Goal: Information Seeking & Learning: Learn about a topic

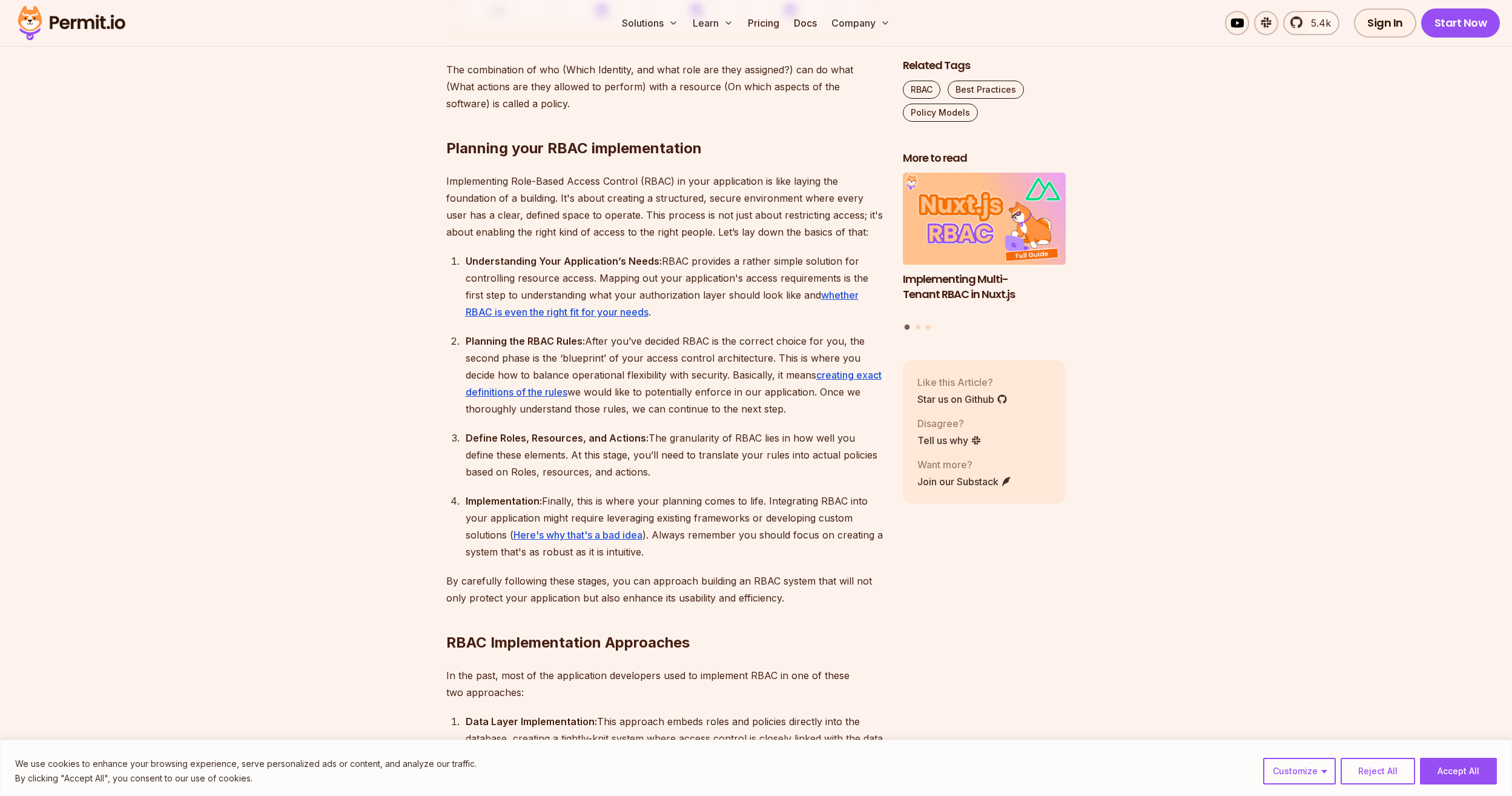
scroll to position [1332, 0]
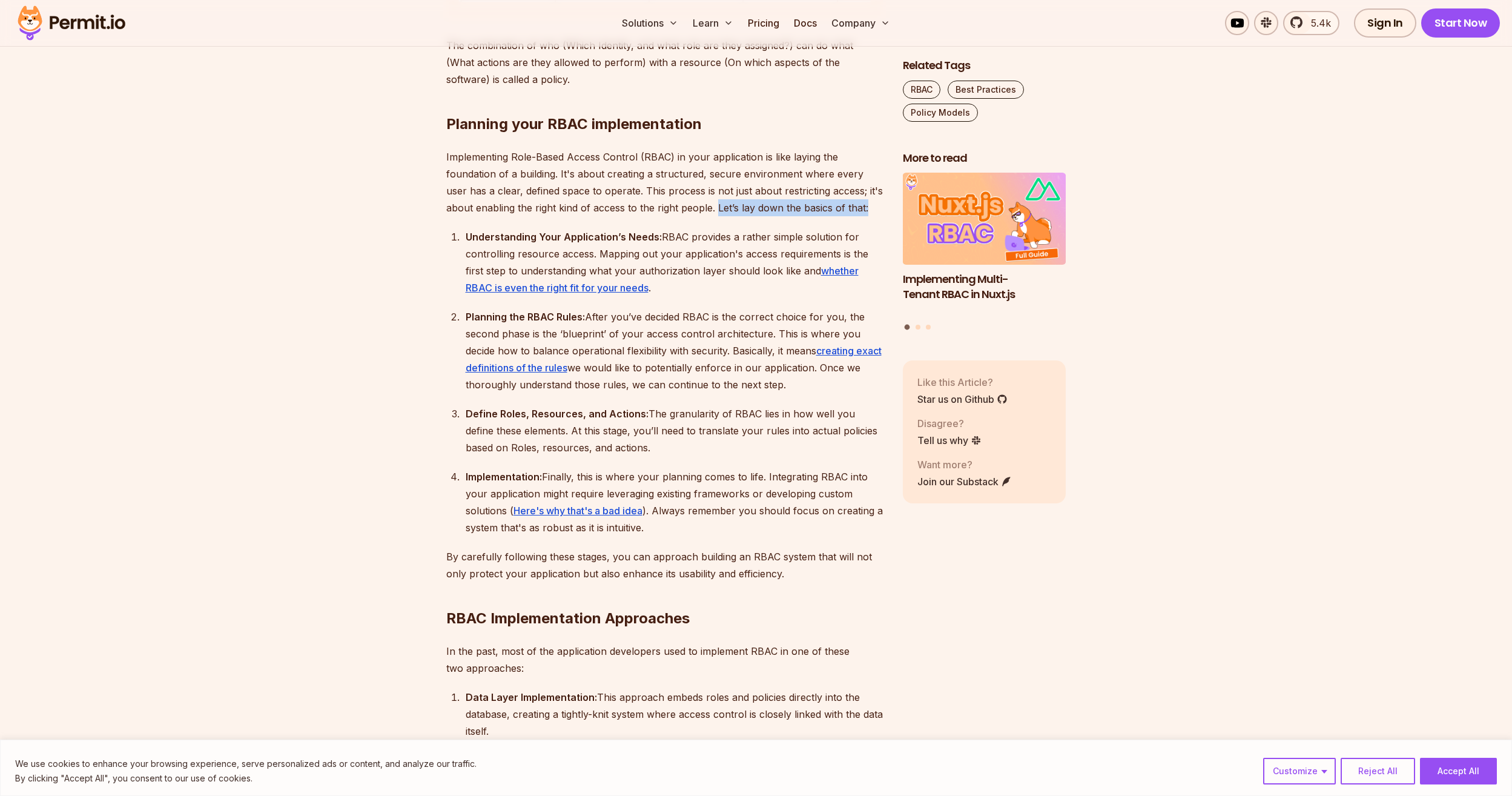
drag, startPoint x: 716, startPoint y: 212, endPoint x: 893, endPoint y: 217, distance: 177.1
drag, startPoint x: 893, startPoint y: 217, endPoint x: 680, endPoint y: 254, distance: 216.2
click at [682, 252] on div "Understanding Your Application’s Needs: RBAC provides a rather simple solution …" at bounding box center [674, 262] width 418 height 68
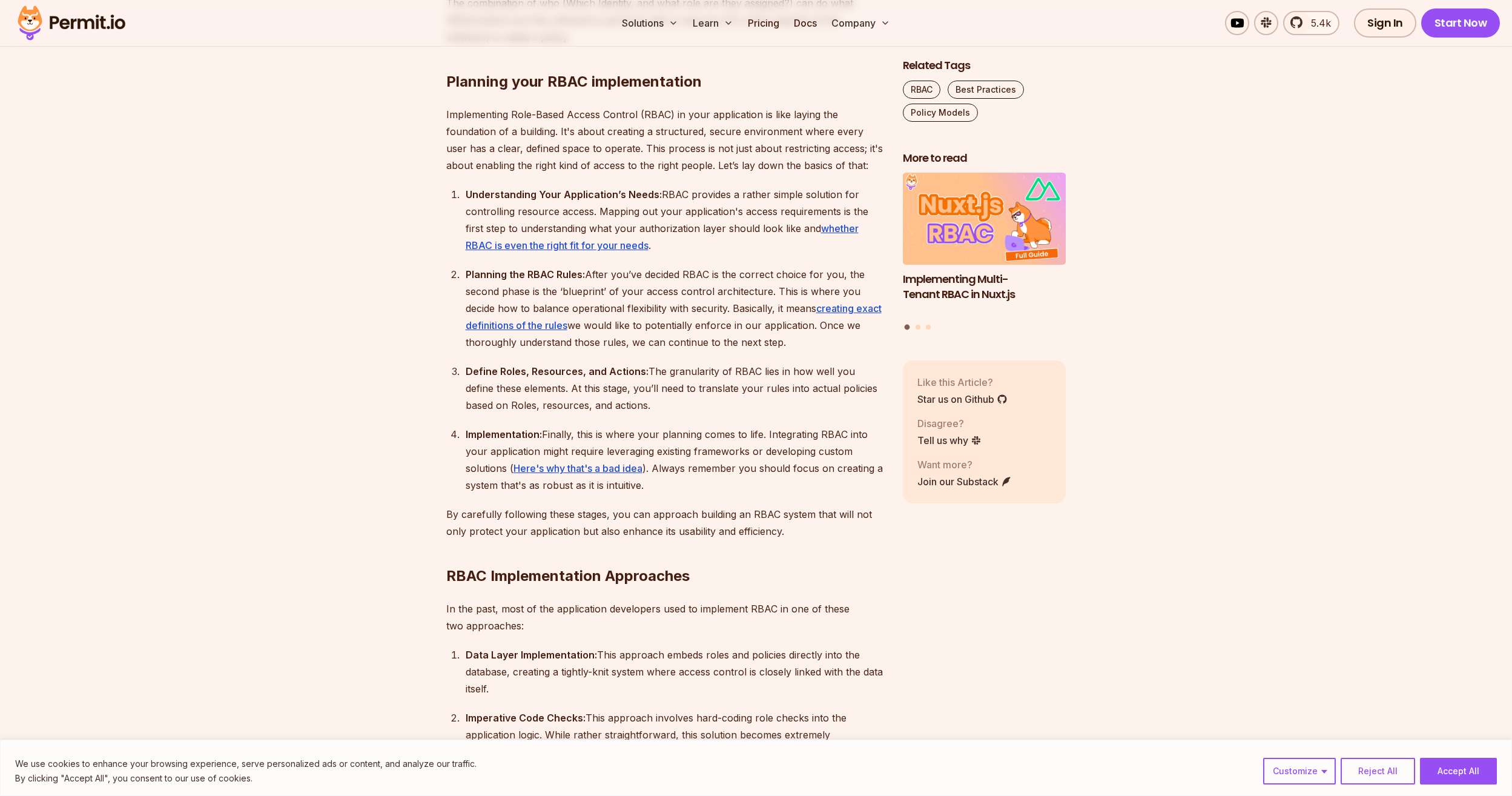
scroll to position [1393, 0]
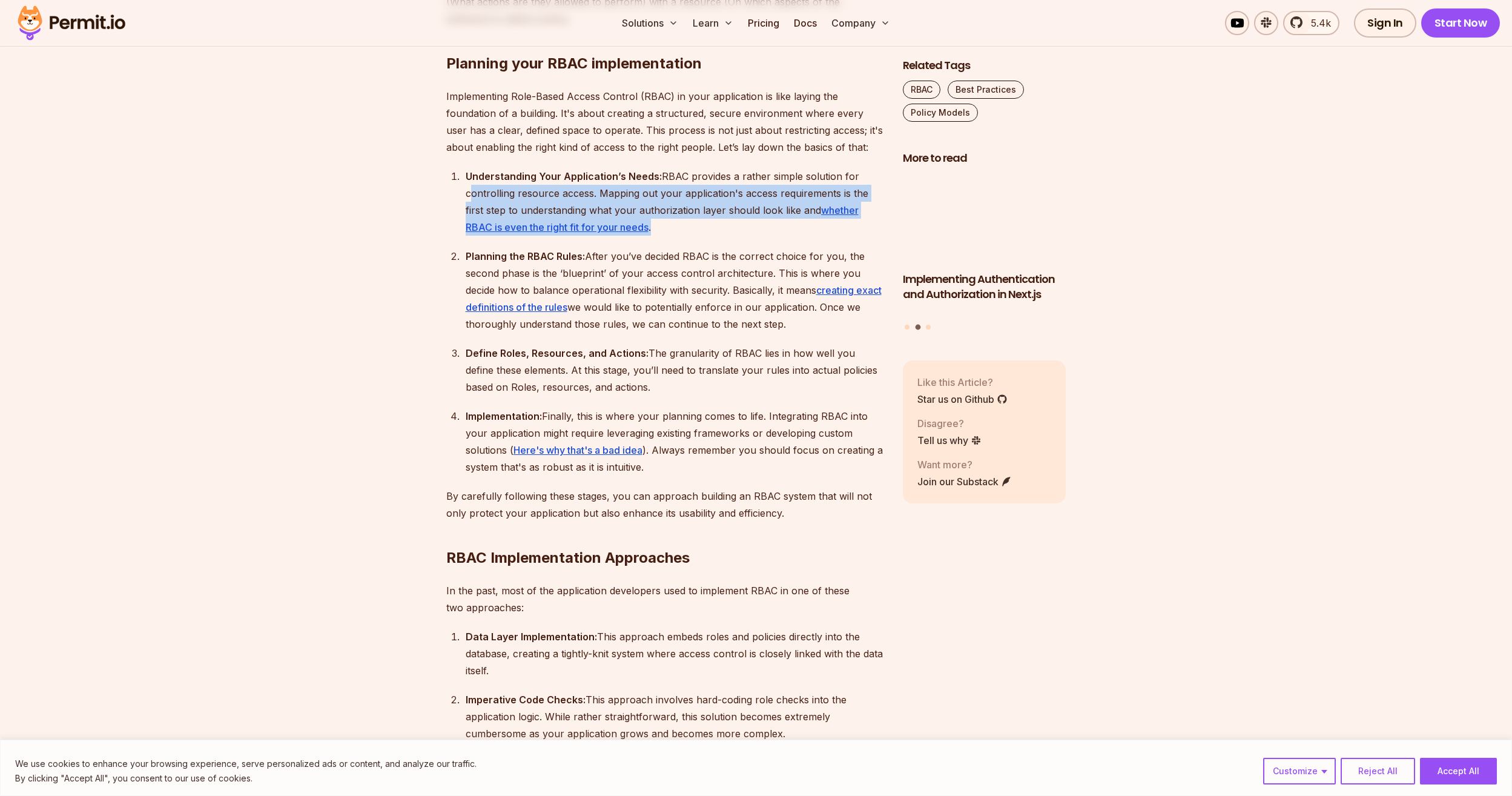
drag, startPoint x: 459, startPoint y: 193, endPoint x: 840, endPoint y: 233, distance: 383.1
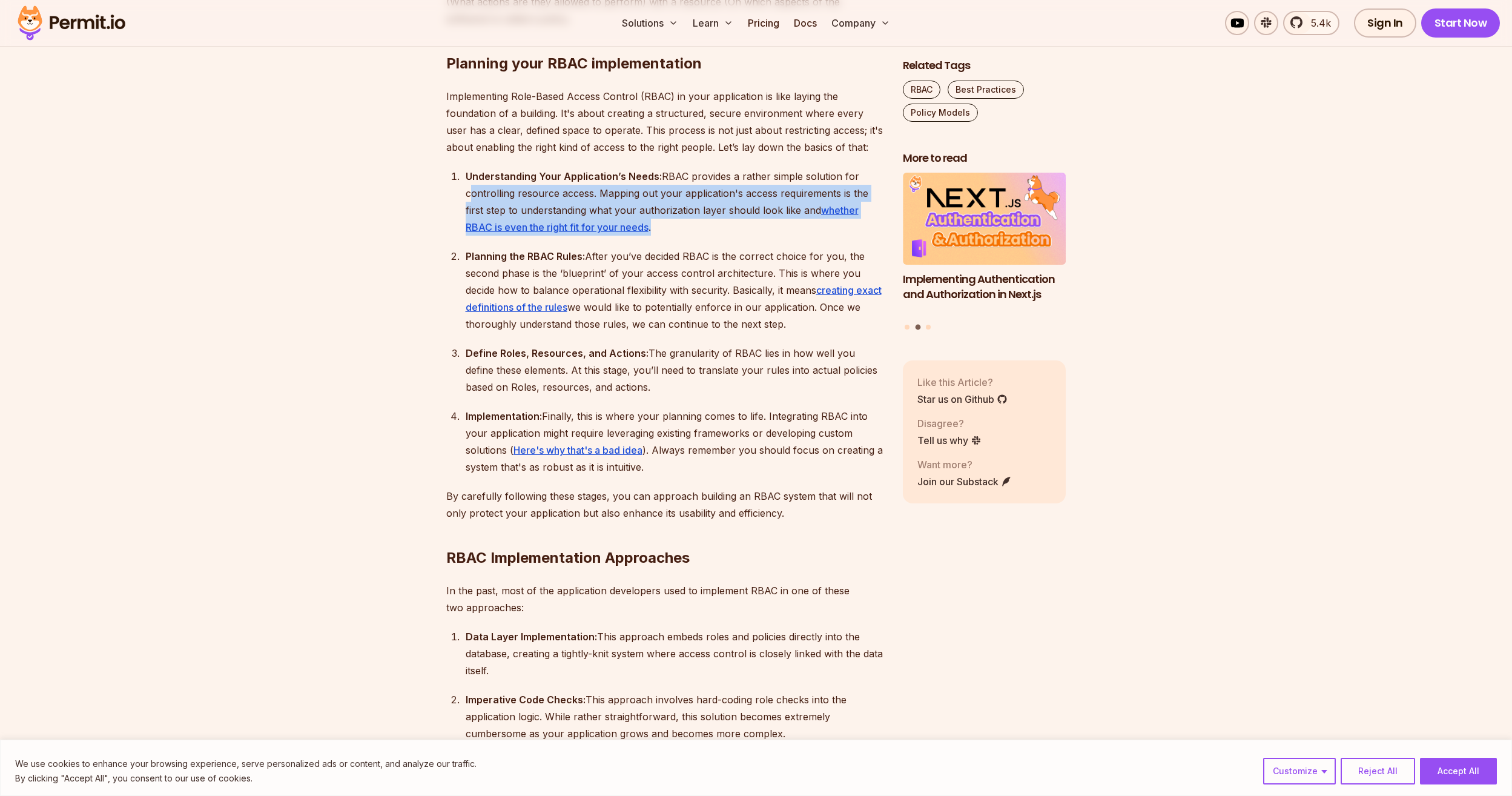
click at [840, 233] on ol "Understanding Your Application’s Needs: RBAC provides a rather simple solution …" at bounding box center [665, 321] width 437 height 307
drag, startPoint x: 840, startPoint y: 233, endPoint x: 771, endPoint y: 236, distance: 69.1
click at [775, 236] on div "Understanding Your Application’s Needs: RBAC provides a rather simple solution …" at bounding box center [674, 202] width 418 height 68
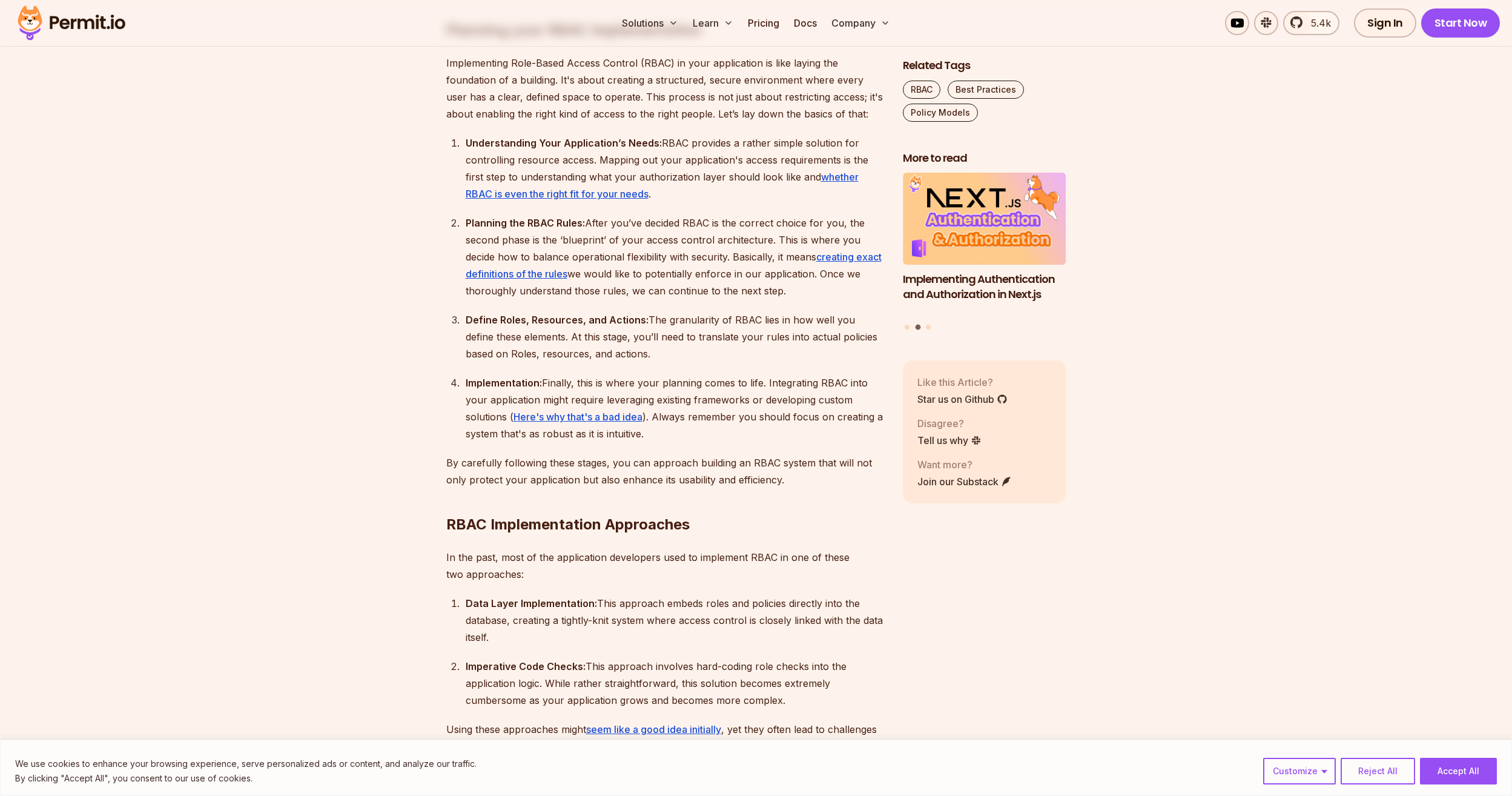
scroll to position [1453, 0]
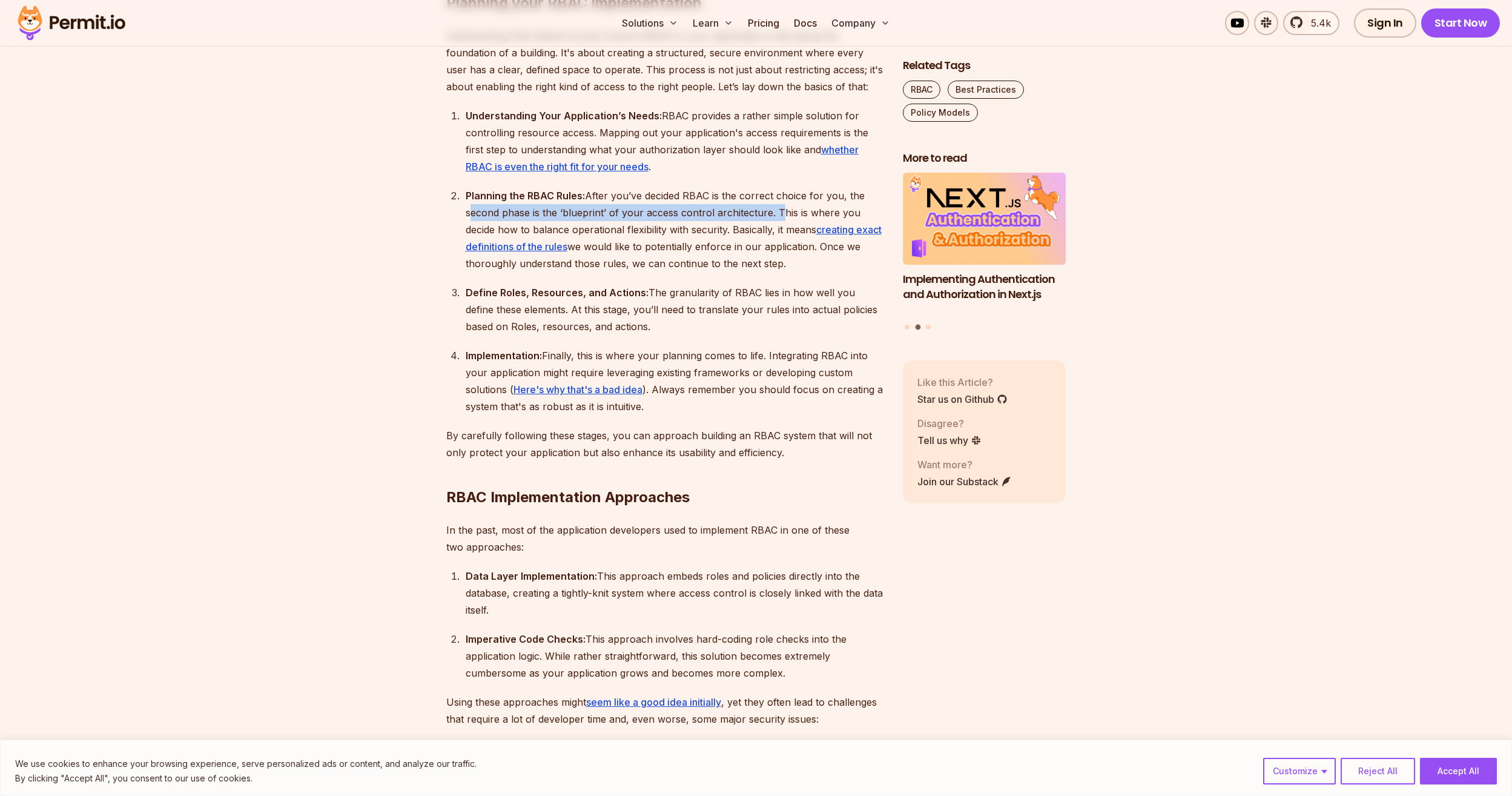
drag, startPoint x: 458, startPoint y: 213, endPoint x: 774, endPoint y: 209, distance: 316.0
click at [774, 209] on ol "Understanding Your Application’s Needs: RBAC provides a rather simple solution …" at bounding box center [665, 260] width 437 height 307
drag, startPoint x: 774, startPoint y: 209, endPoint x: 749, endPoint y: 241, distance: 40.6
click at [749, 240] on div "Planning the RBAC Rules: After you’ve decided RBAC is the correct choice for yo…" at bounding box center [674, 229] width 418 height 85
drag, startPoint x: 461, startPoint y: 227, endPoint x: 852, endPoint y: 259, distance: 392.3
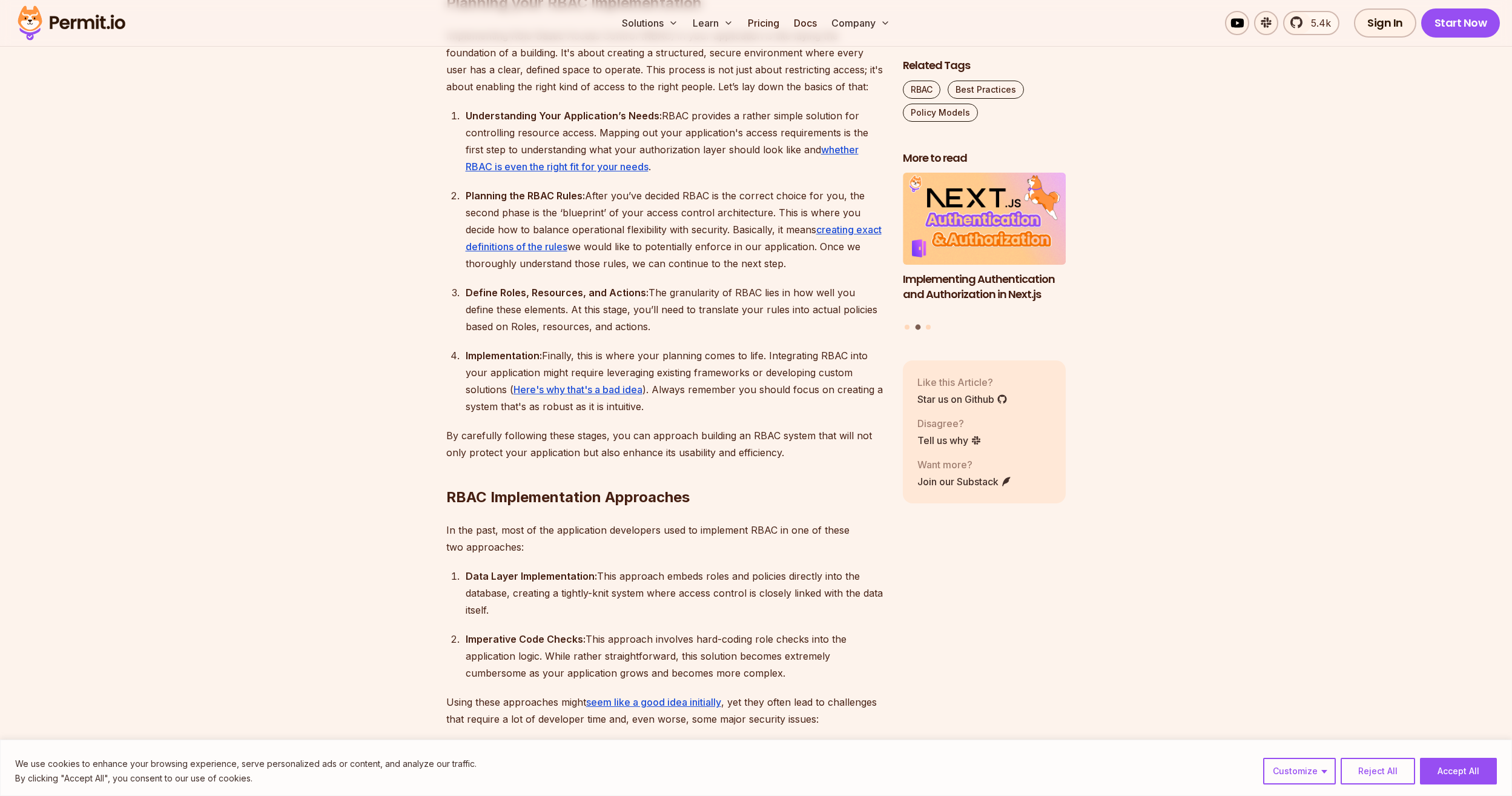
click at [852, 259] on ol "Understanding Your Application’s Needs: RBAC provides a rather simple solution …" at bounding box center [665, 260] width 437 height 307
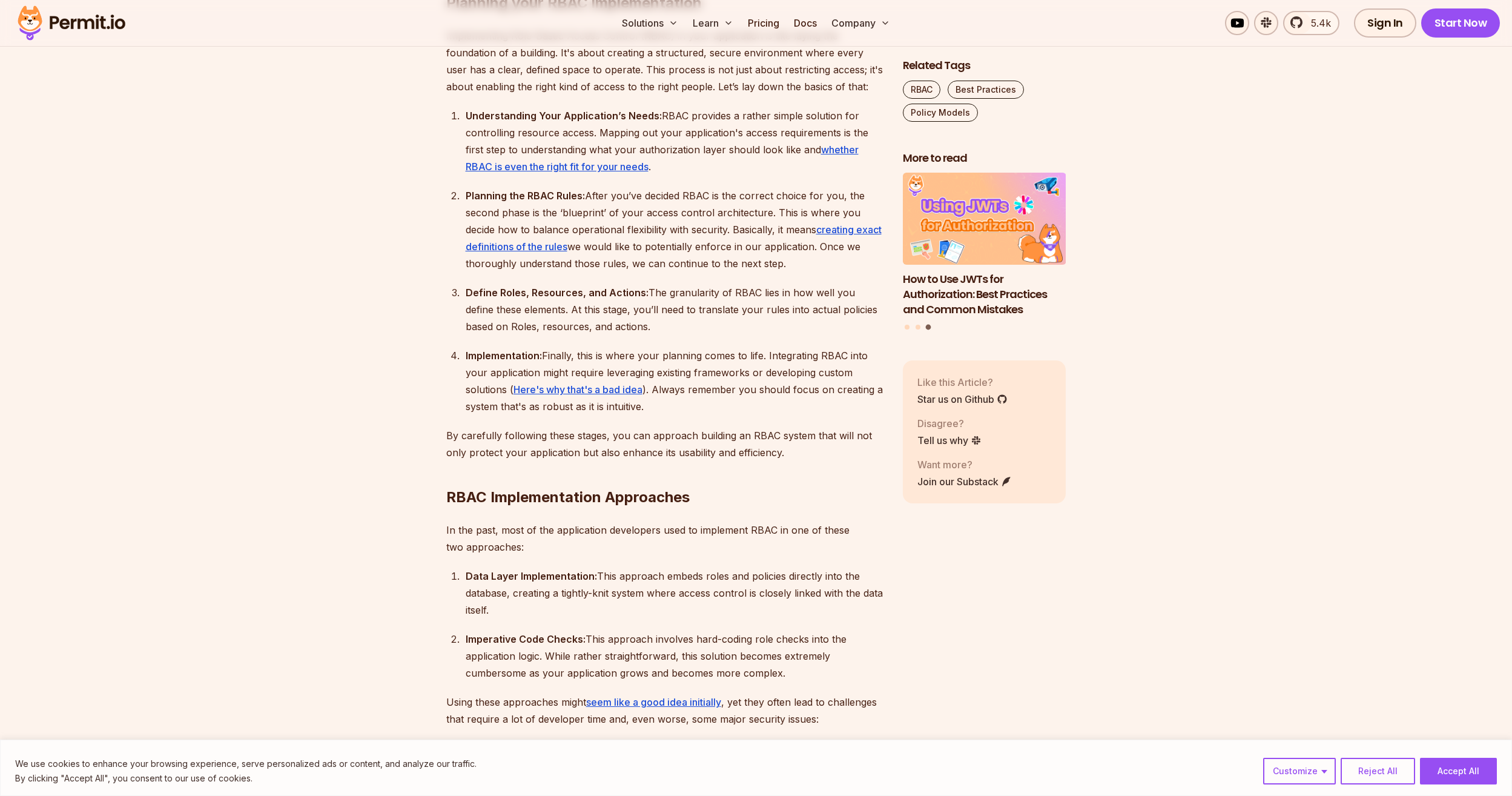
drag, startPoint x: 852, startPoint y: 259, endPoint x: 821, endPoint y: 268, distance: 32.3
click at [821, 268] on div "Planning the RBAC Rules: After you’ve decided RBAC is the correct choice for yo…" at bounding box center [674, 229] width 418 height 85
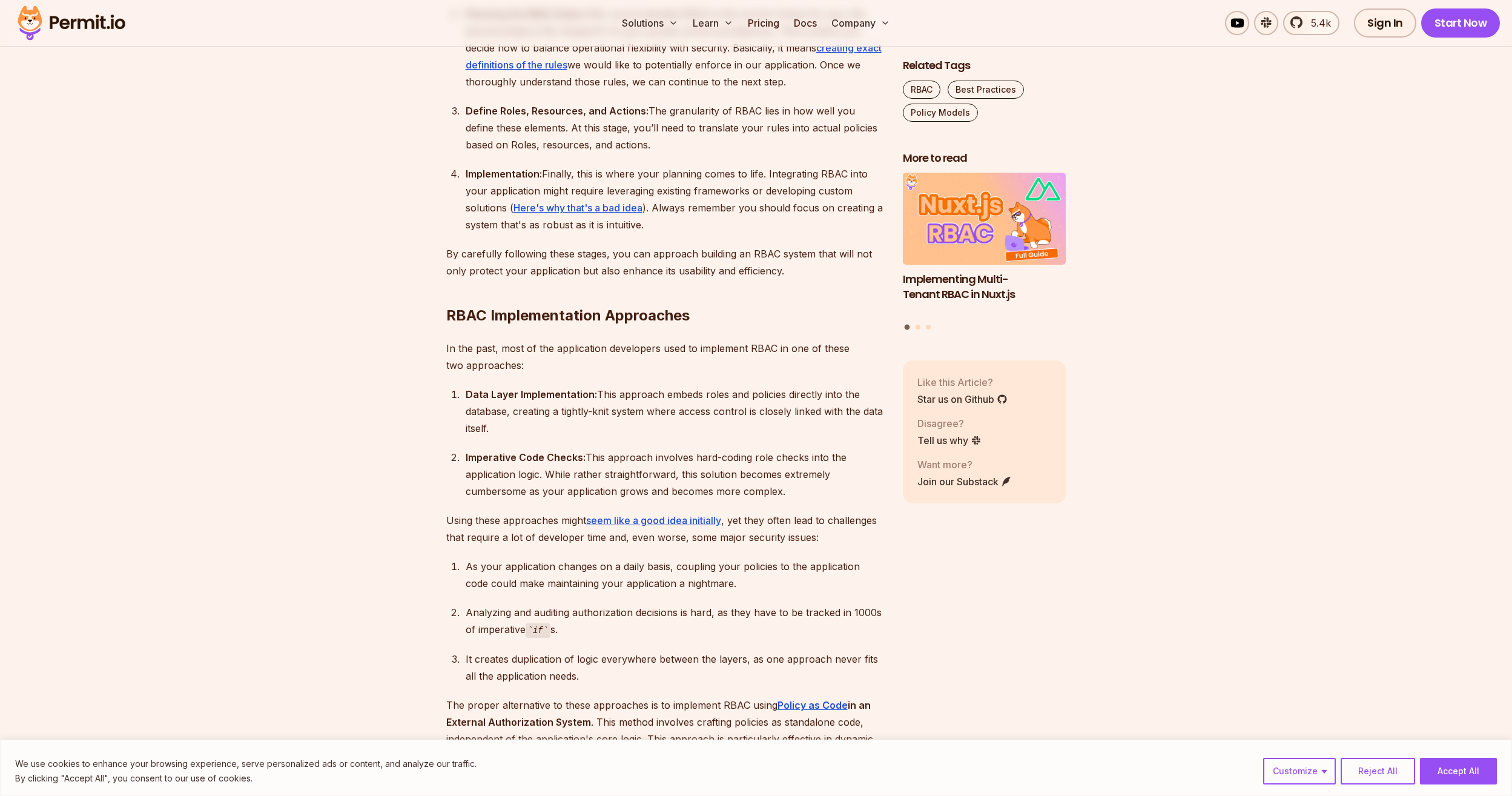
scroll to position [1575, 0]
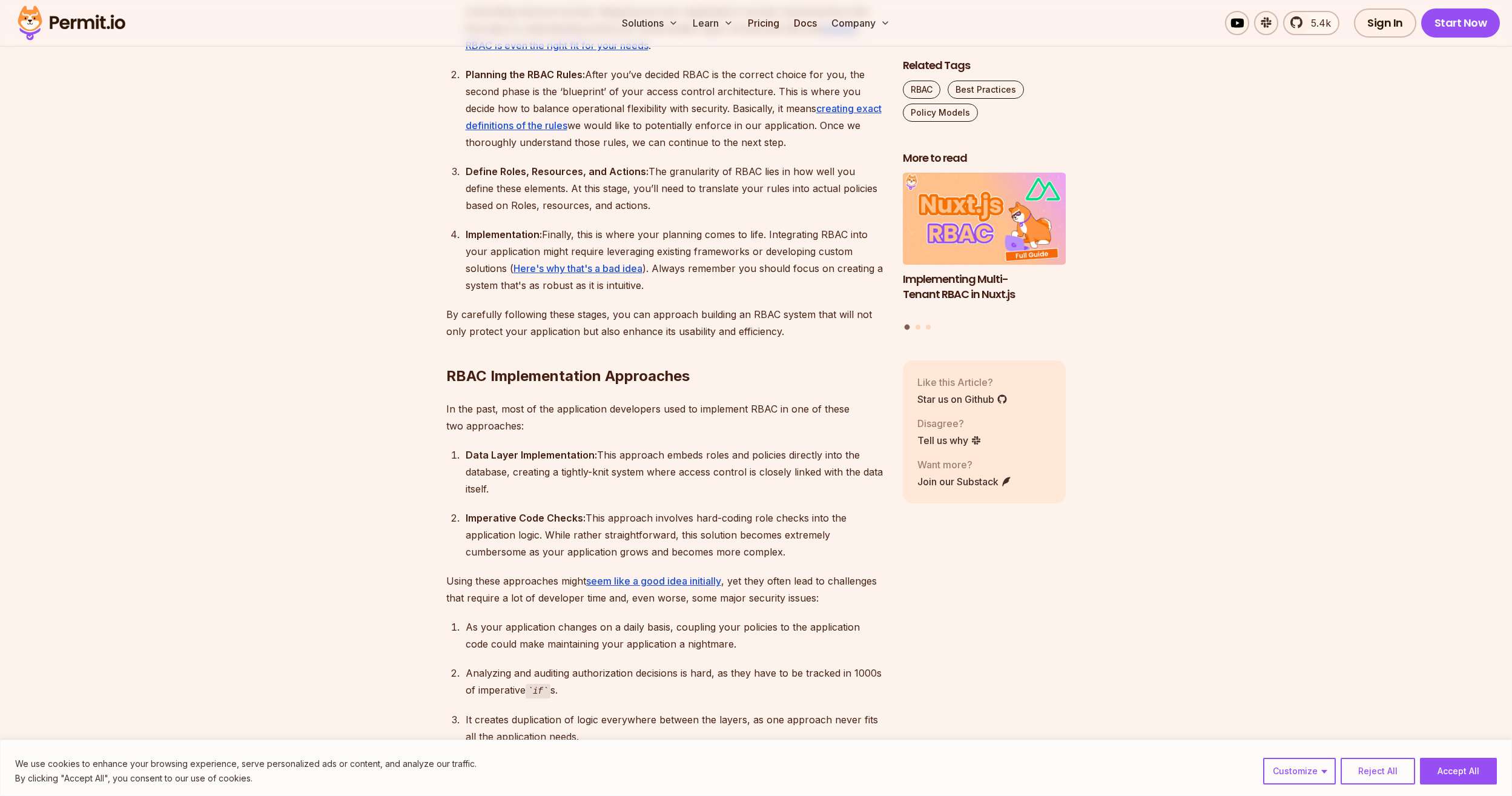
drag, startPoint x: 535, startPoint y: 192, endPoint x: 705, endPoint y: 204, distance: 170.4
click at [705, 204] on div "Define Roles, Resources, and Actions: The granularity of RBAC lies in how well …" at bounding box center [674, 188] width 418 height 51
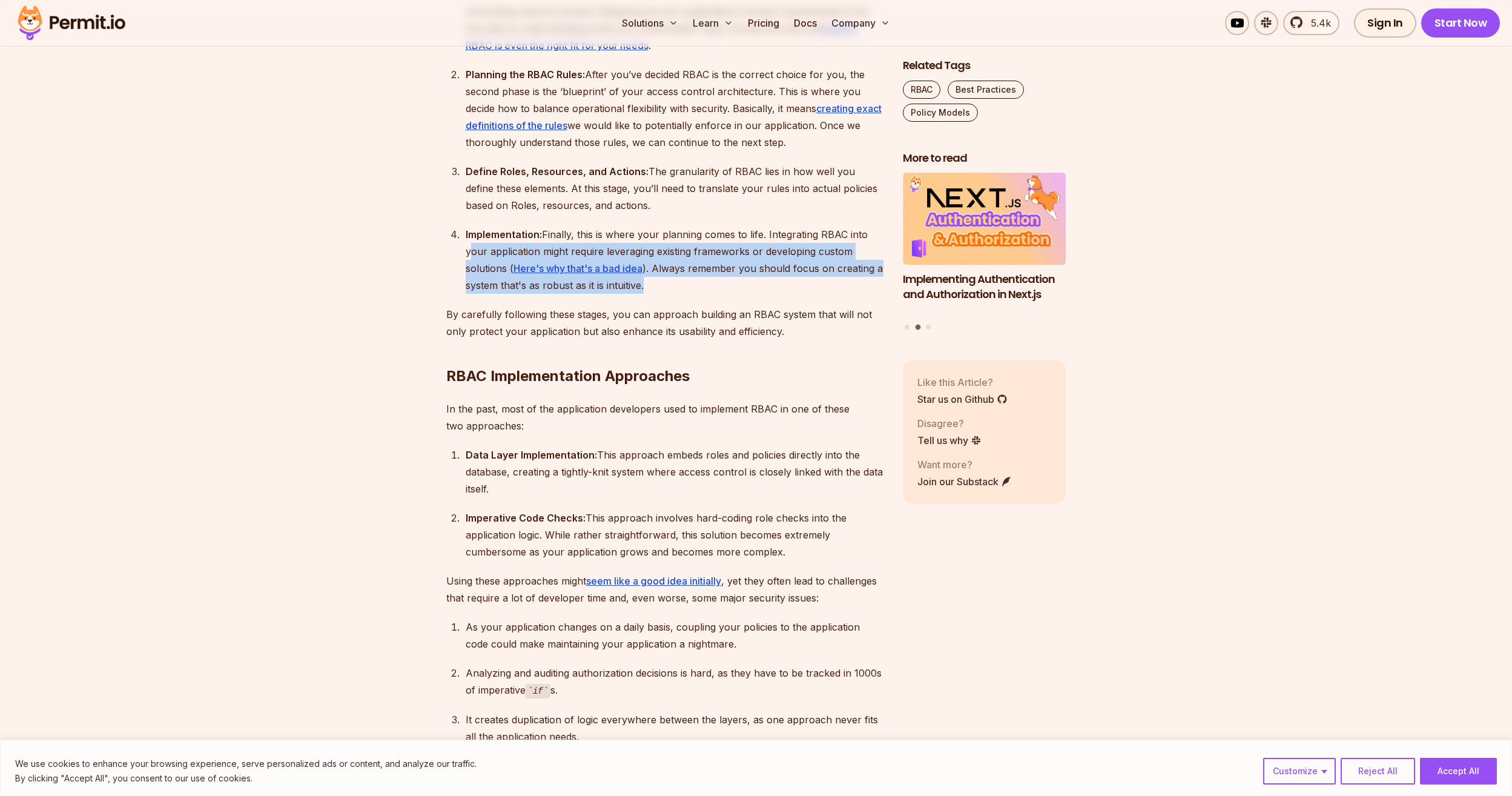
drag, startPoint x: 463, startPoint y: 254, endPoint x: 685, endPoint y: 283, distance: 223.9
click at [685, 283] on li "Implementation: Finally, this is where your planning comes to life. Integrating…" at bounding box center [672, 259] width 421 height 68
click at [688, 283] on div "Implementation: Finally, this is where your planning comes to life. Integrating…" at bounding box center [674, 259] width 418 height 68
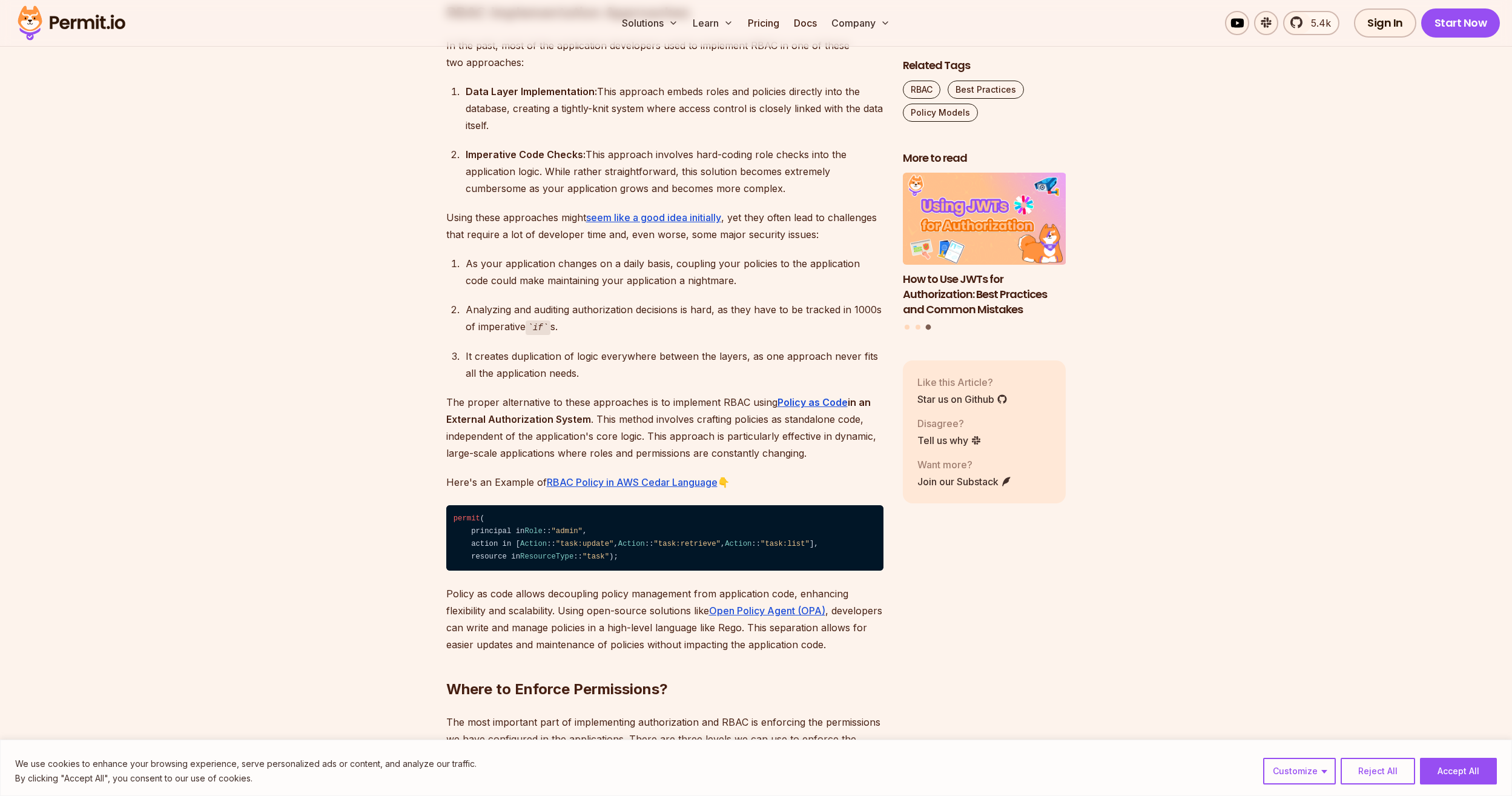
scroll to position [1877, 0]
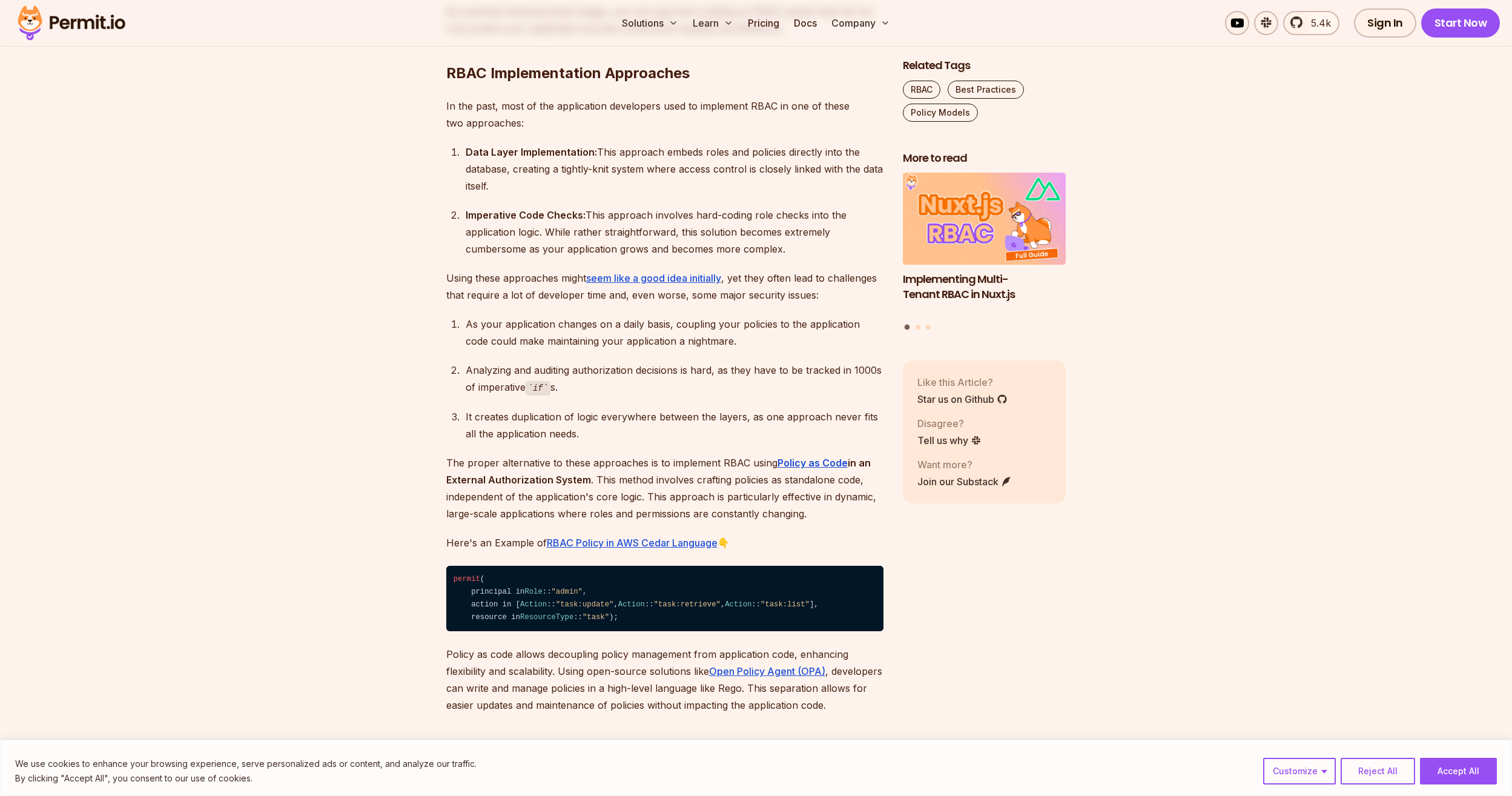
drag, startPoint x: 603, startPoint y: 153, endPoint x: 754, endPoint y: 191, distance: 155.7
click at [754, 191] on div "Data Layer Implementation: This approach embeds roles and policies directly int…" at bounding box center [674, 169] width 418 height 51
drag, startPoint x: 754, startPoint y: 191, endPoint x: 681, endPoint y: 189, distance: 73.0
click at [681, 189] on div "Data Layer Implementation: This approach embeds roles and policies directly int…" at bounding box center [674, 169] width 418 height 51
drag, startPoint x: 511, startPoint y: 167, endPoint x: 622, endPoint y: 189, distance: 113.2
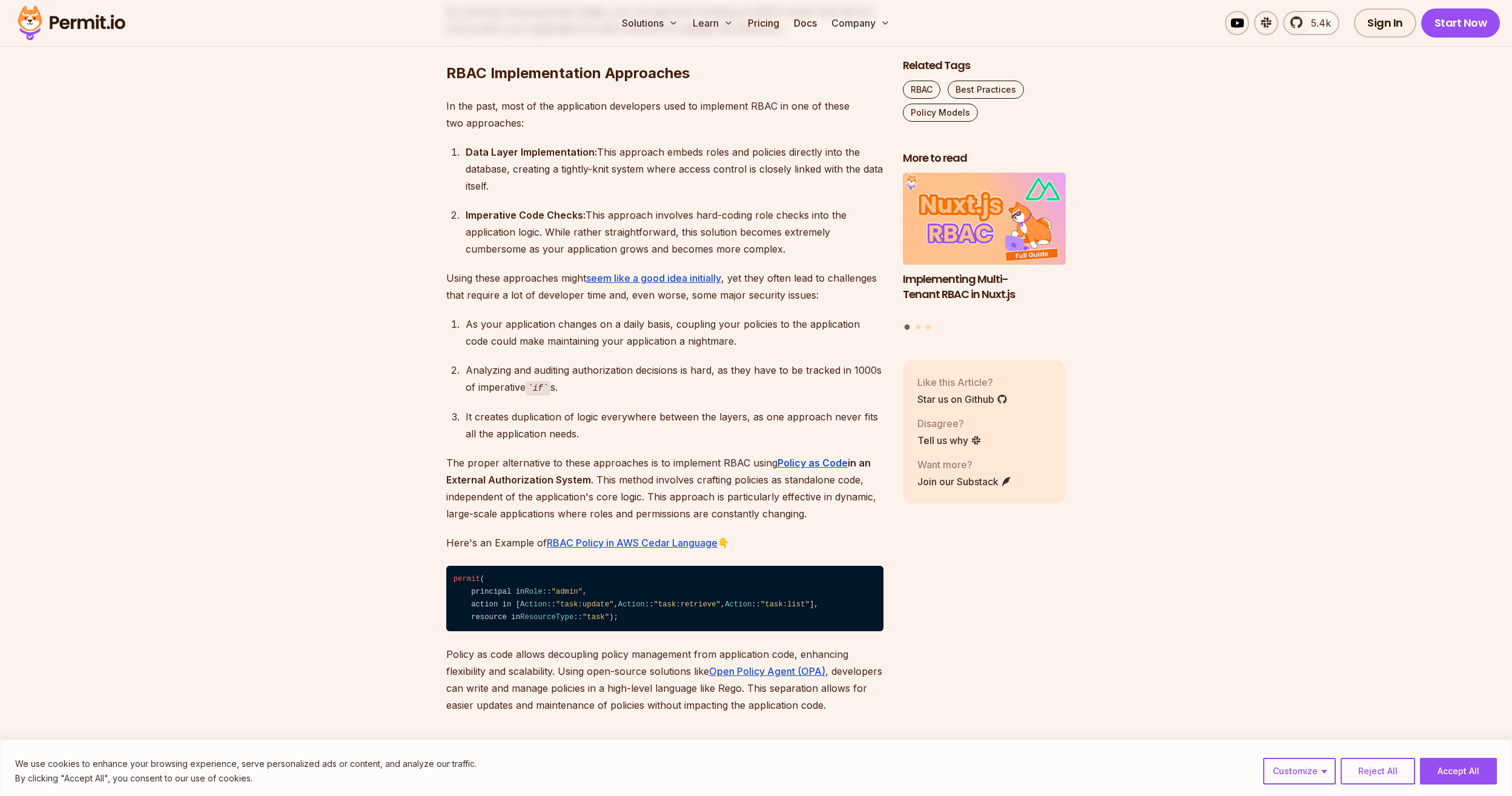
click at [622, 189] on div "Data Layer Implementation: This approach embeds roles and policies directly int…" at bounding box center [674, 169] width 418 height 51
click at [620, 190] on div "Data Layer Implementation: This approach embeds roles and policies directly int…" at bounding box center [674, 169] width 418 height 51
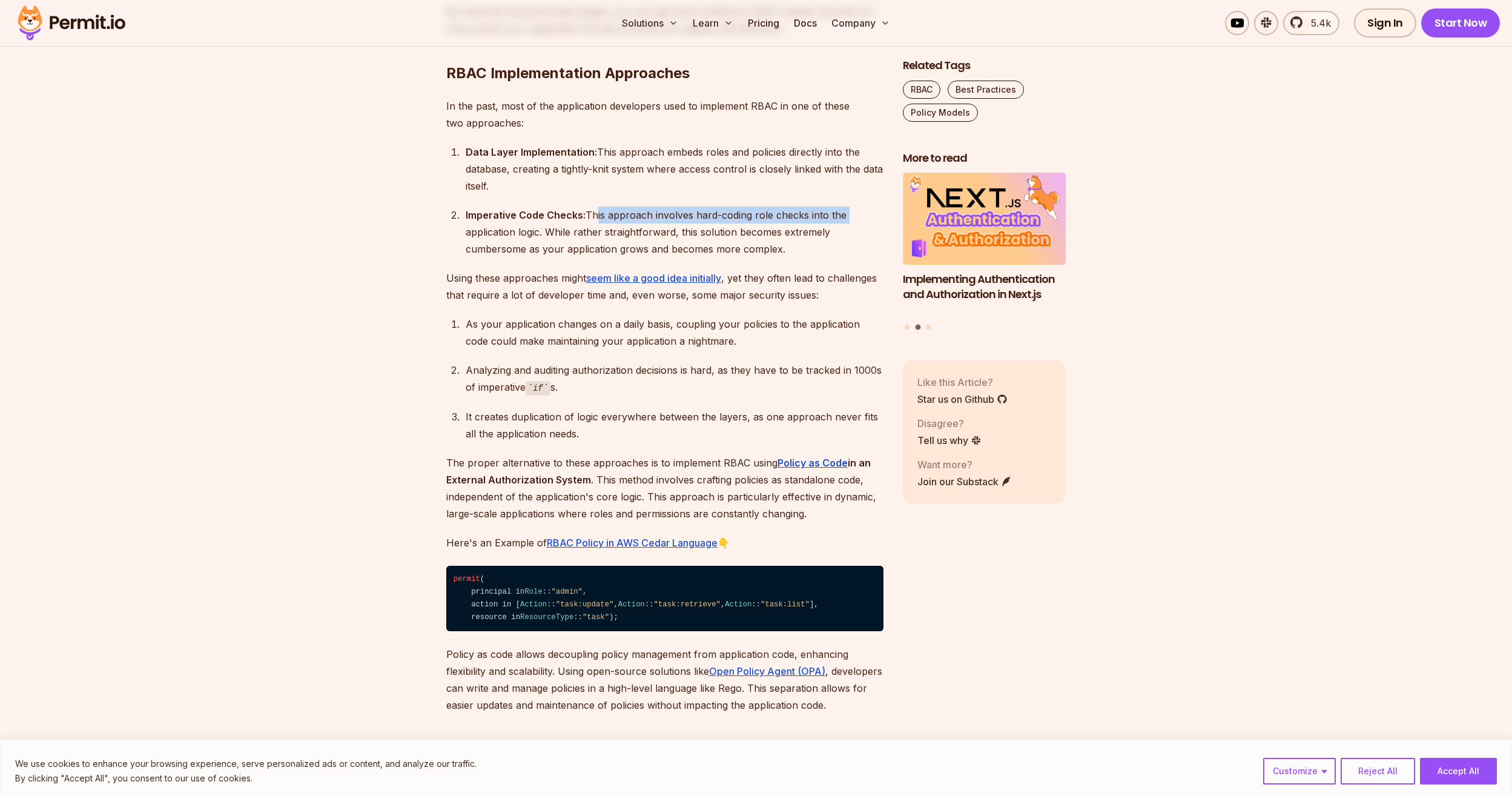
drag, startPoint x: 593, startPoint y: 213, endPoint x: 844, endPoint y: 221, distance: 251.1
click at [844, 221] on div "Imperative Code Checks: This approach involves hard-coding role checks into the…" at bounding box center [674, 232] width 418 height 51
drag, startPoint x: 844, startPoint y: 221, endPoint x: 644, endPoint y: 237, distance: 200.6
click at [644, 237] on div "Imperative Code Checks: This approach involves hard-coding role checks into the…" at bounding box center [674, 232] width 418 height 51
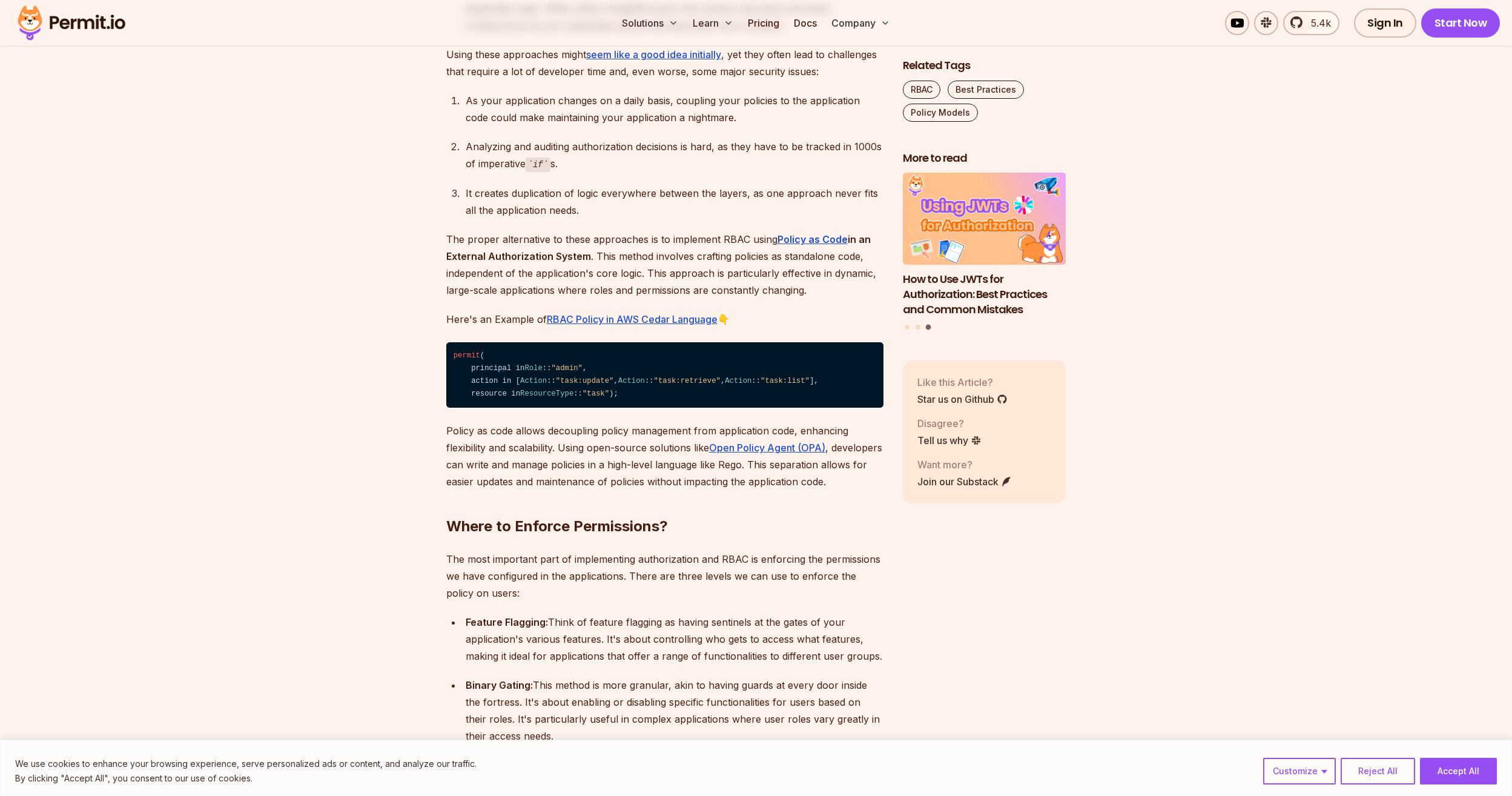
scroll to position [2120, 0]
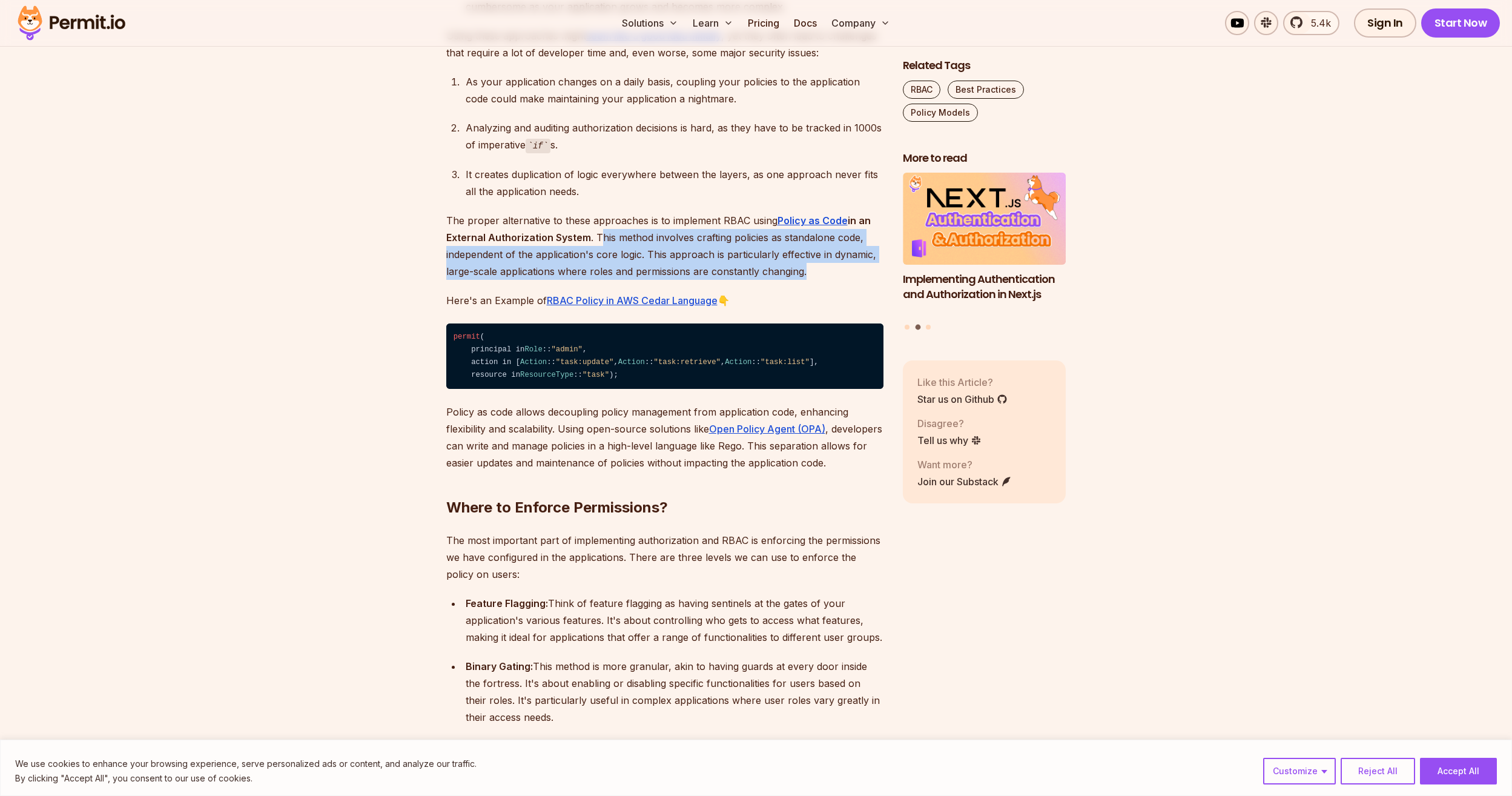
drag, startPoint x: 599, startPoint y: 240, endPoint x: 835, endPoint y: 273, distance: 238.3
click at [835, 273] on p "The proper alternative to these approaches is to implement RBAC using Policy as…" at bounding box center [665, 245] width 437 height 68
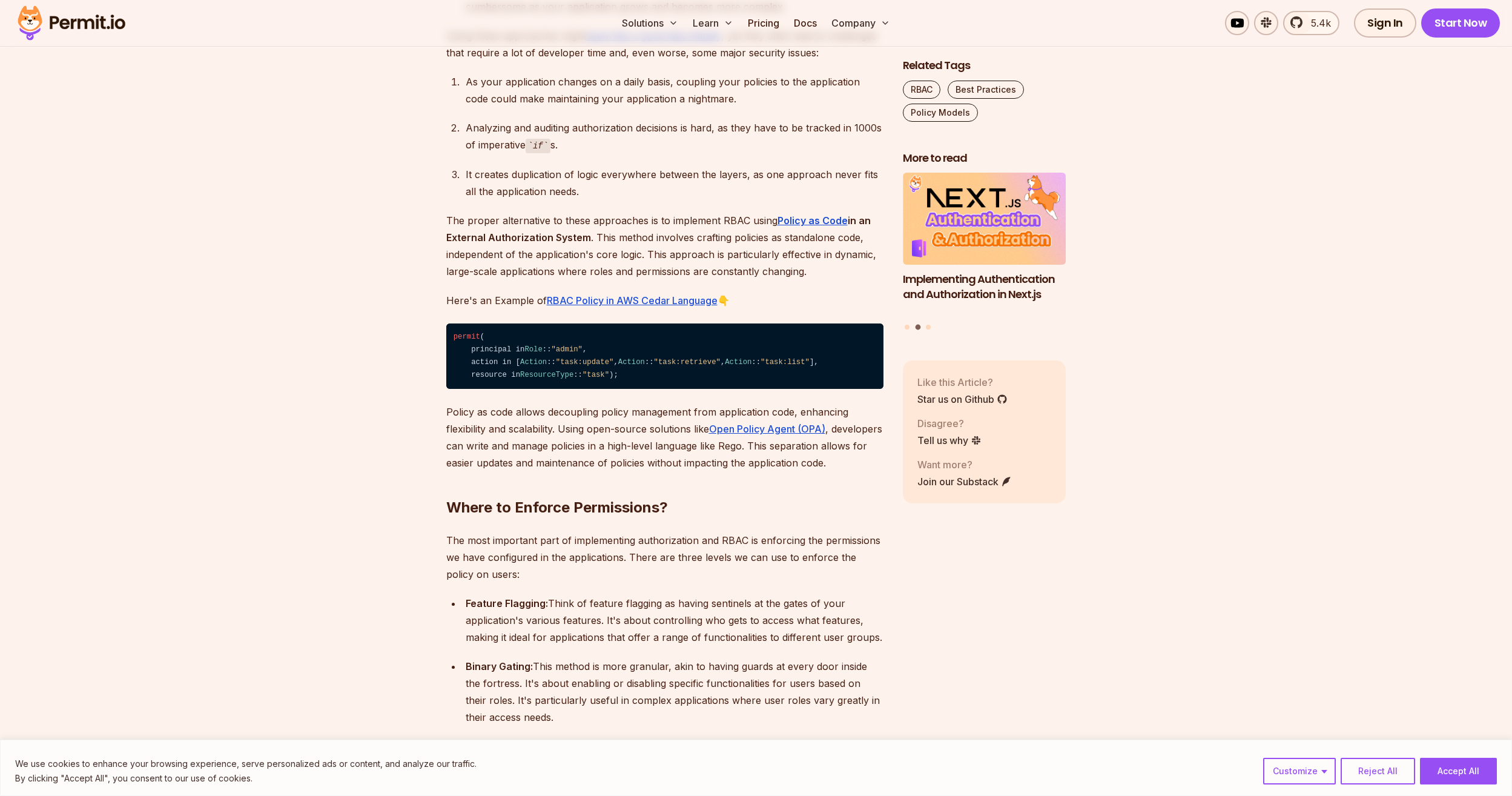
drag, startPoint x: 835, startPoint y: 273, endPoint x: 776, endPoint y: 298, distance: 64.1
click at [776, 298] on p "Here's an Example of RBAC Policy in AWS Cedar Language 👇" at bounding box center [665, 300] width 437 height 17
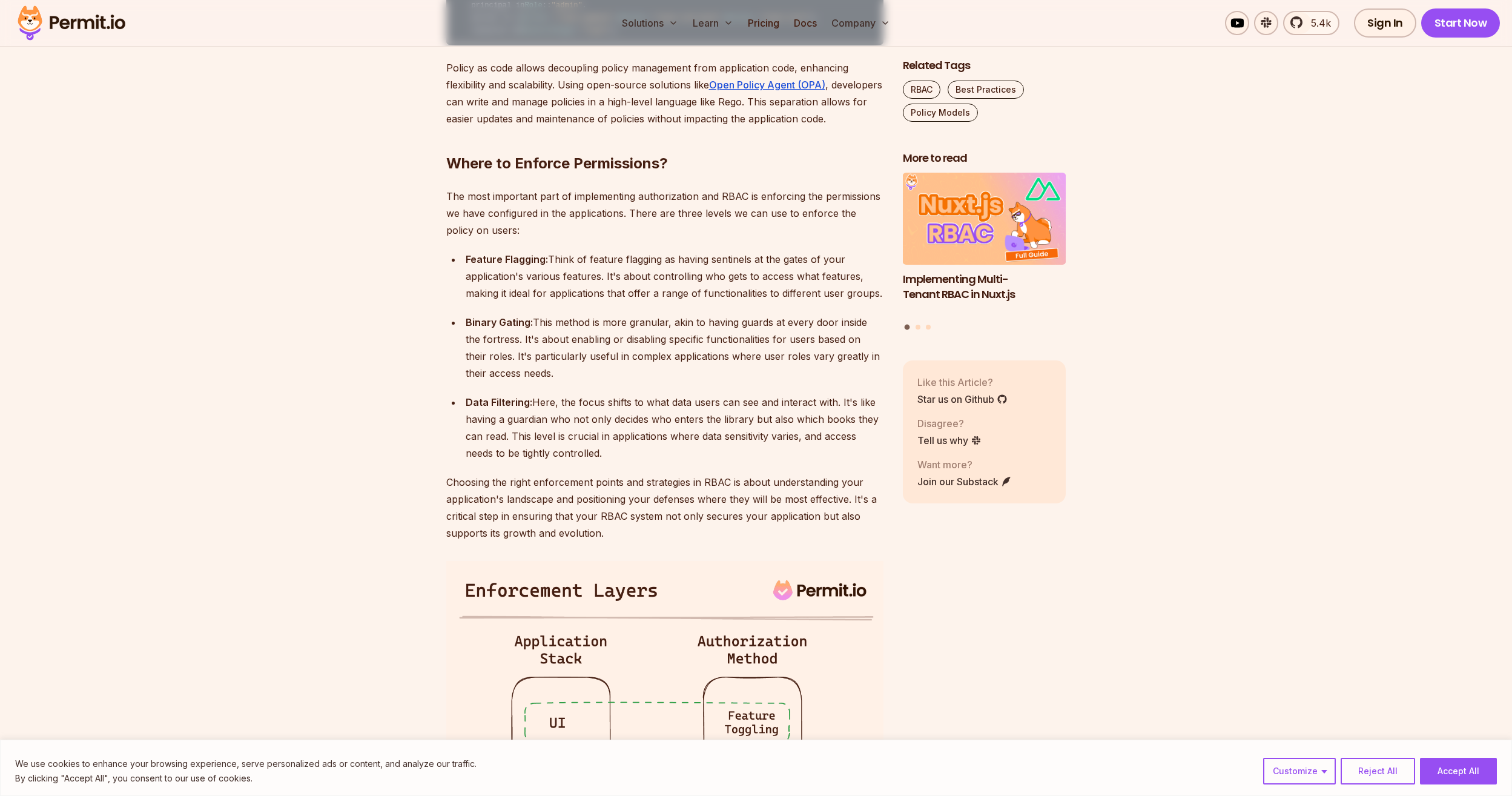
scroll to position [2483, 0]
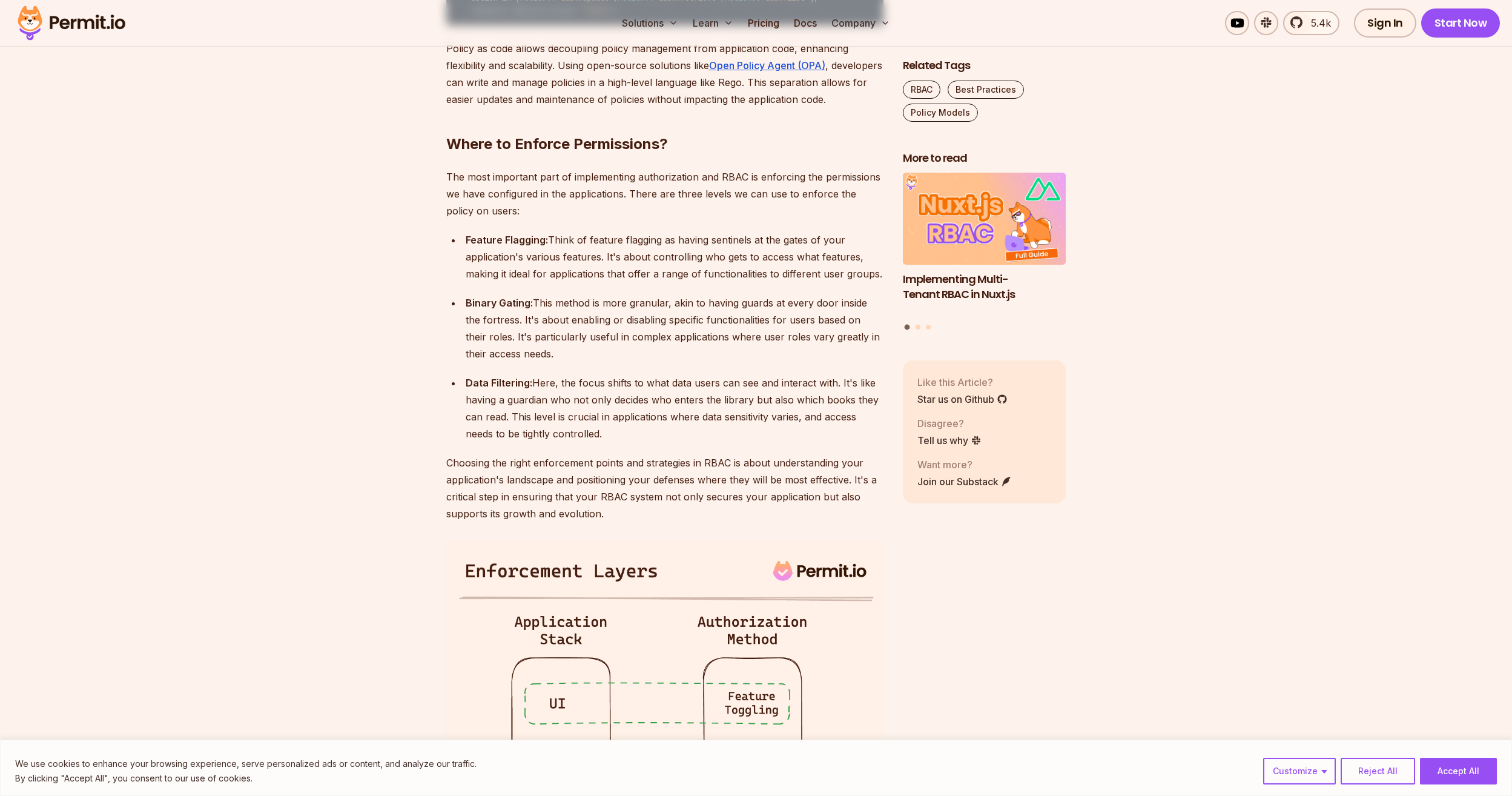
drag, startPoint x: 469, startPoint y: 304, endPoint x: 880, endPoint y: 342, distance: 412.8
click at [880, 282] on div "Feature Flagging: Think of feature flagging as having sentinels at the gates of…" at bounding box center [674, 257] width 418 height 51
drag, startPoint x: 880, startPoint y: 342, endPoint x: 727, endPoint y: 348, distance: 153.1
click at [727, 348] on ul "Feature Flagging: Think of feature flagging as having sentinels at the gates of…" at bounding box center [665, 337] width 437 height 211
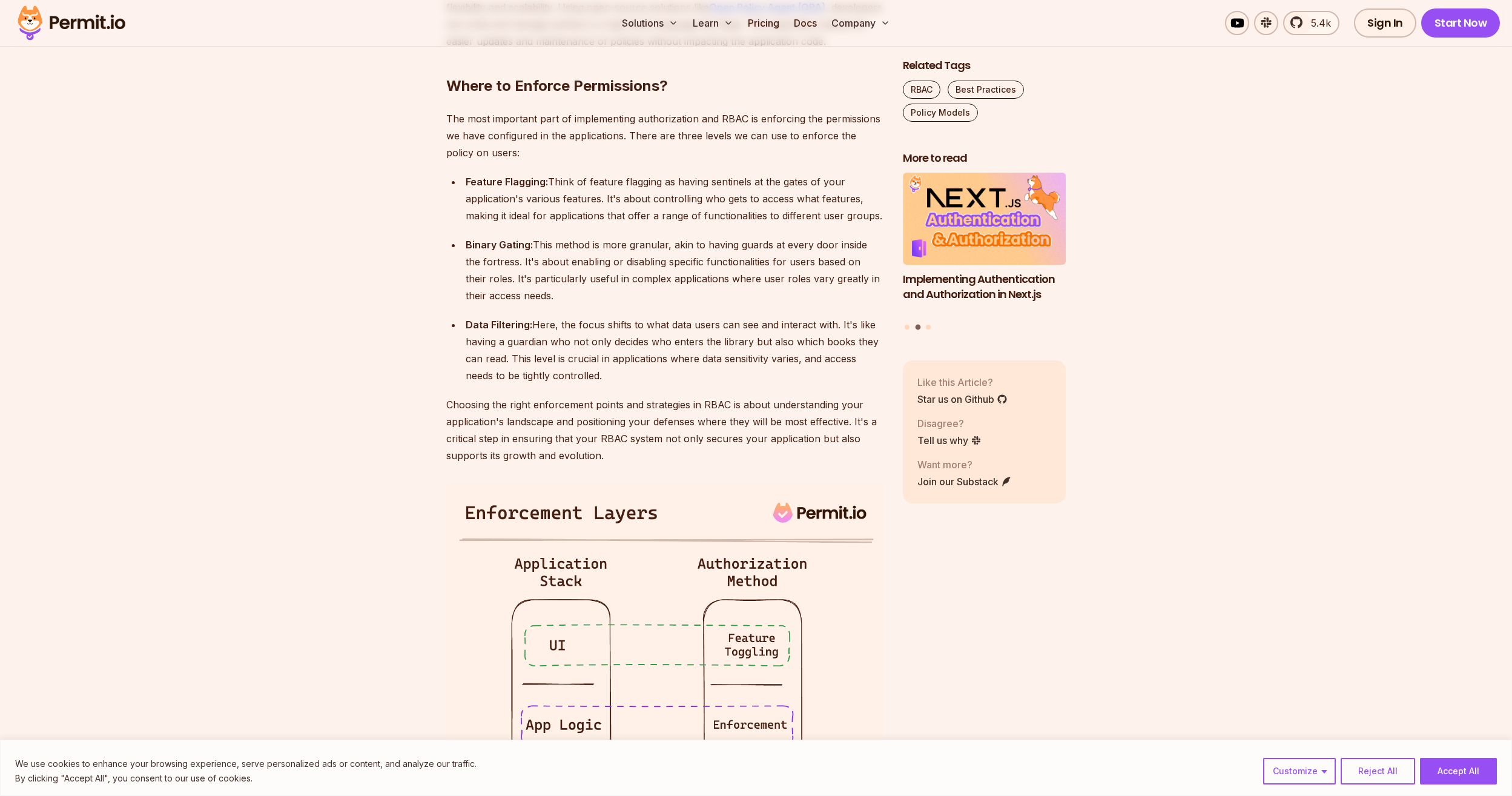
scroll to position [2544, 0]
drag, startPoint x: 463, startPoint y: 260, endPoint x: 884, endPoint y: 273, distance: 421.2
click at [884, 273] on div "Table of Contents Introduction Role-Based Access Control (RBAC) is a basic mech…" at bounding box center [756, 331] width 620 height 4318
drag, startPoint x: 884, startPoint y: 273, endPoint x: 834, endPoint y: 279, distance: 50.4
click at [834, 222] on div "Feature Flagging: Think of feature flagging as having sentinels at the gates of…" at bounding box center [674, 196] width 418 height 51
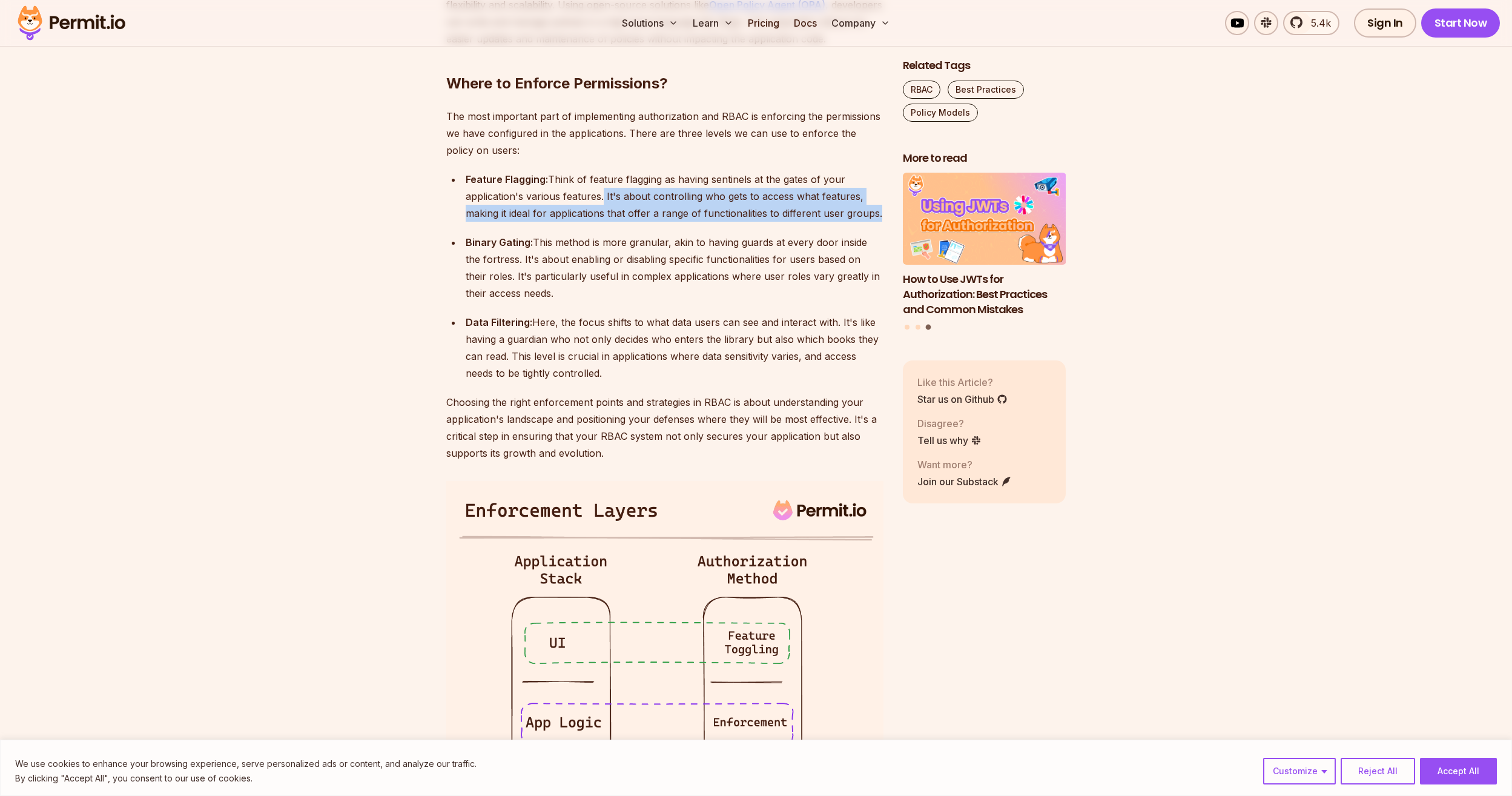
drag, startPoint x: 601, startPoint y: 259, endPoint x: 888, endPoint y: 288, distance: 288.5
click at [888, 288] on div "Table of Contents Introduction Role-Based Access Control (RBAC) is a basic mech…" at bounding box center [756, 331] width 620 height 4318
click at [650, 297] on div "Binary Gating: This method is more granular, akin to having guards at every doo…" at bounding box center [674, 267] width 418 height 68
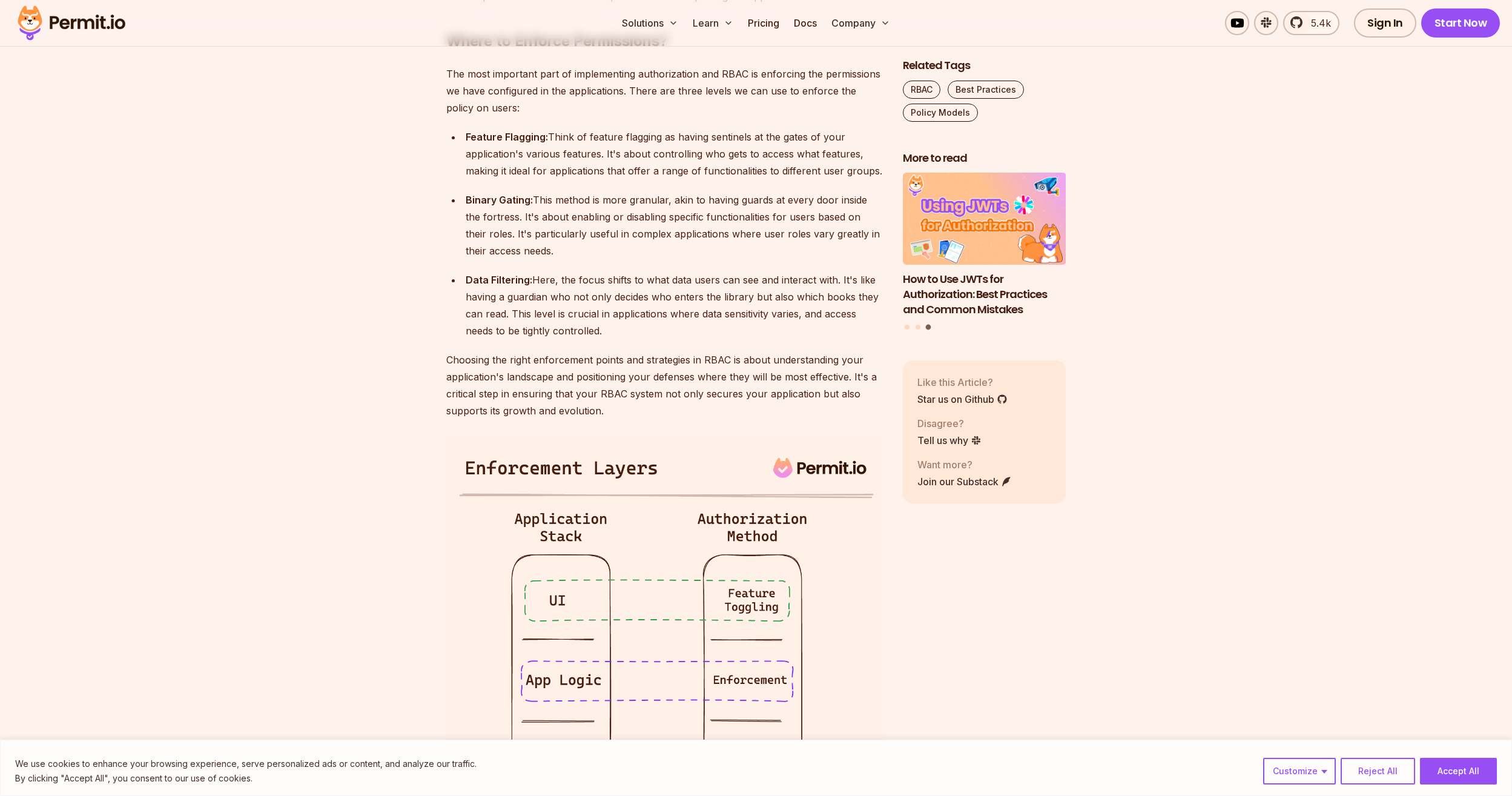
scroll to position [2604, 0]
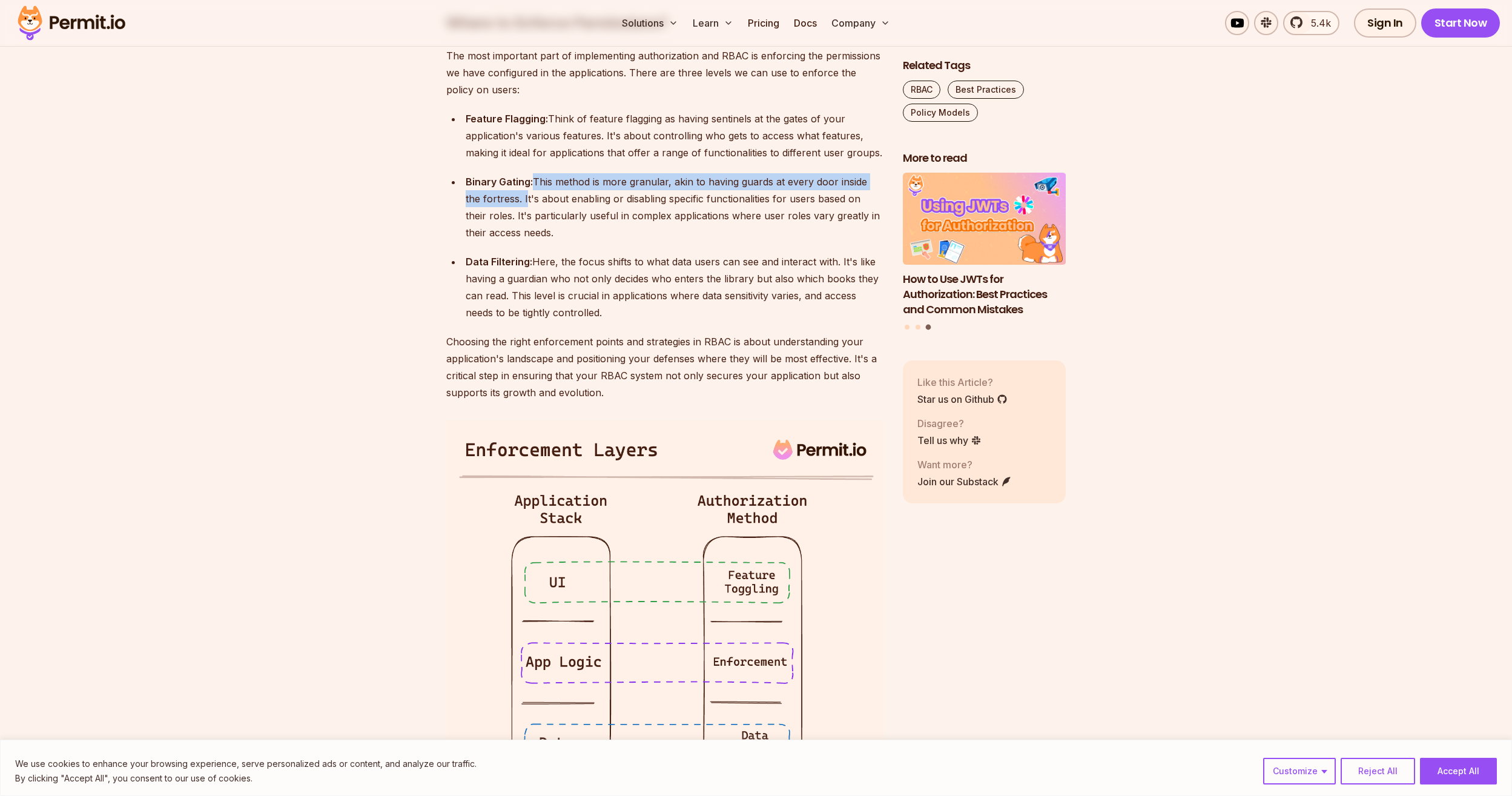
drag, startPoint x: 533, startPoint y: 243, endPoint x: 507, endPoint y: 266, distance: 34.7
click at [507, 241] on div "Binary Gating: This method is more granular, akin to having guards at every doo…" at bounding box center [674, 207] width 418 height 68
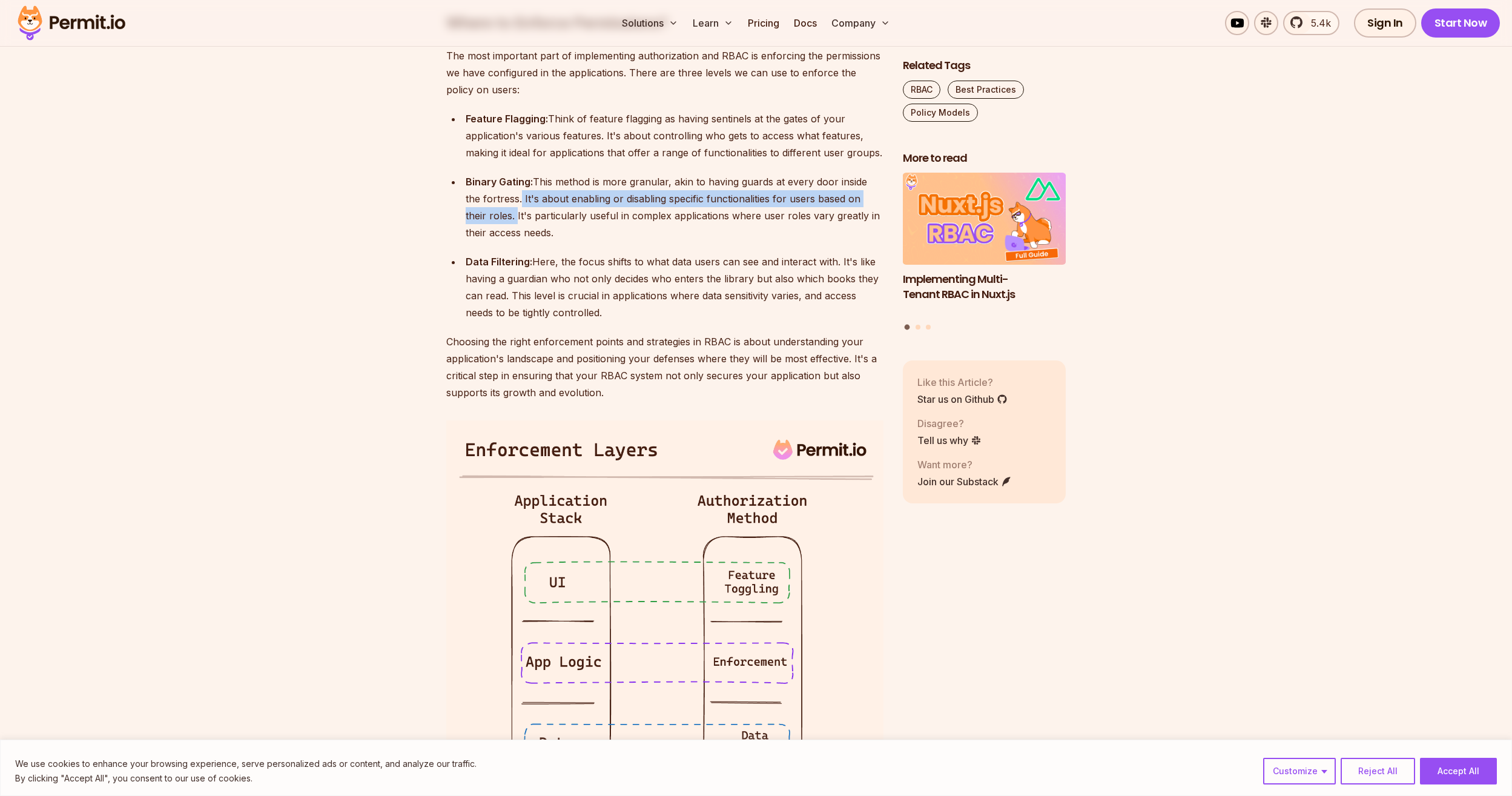
drag, startPoint x: 501, startPoint y: 262, endPoint x: 491, endPoint y: 286, distance: 26.0
click at [491, 241] on div "Binary Gating: This method is more granular, akin to having guards at every doo…" at bounding box center [674, 207] width 418 height 68
drag, startPoint x: 492, startPoint y: 280, endPoint x: 585, endPoint y: 298, distance: 94.7
click at [585, 241] on div "Binary Gating: This method is more granular, akin to having guards at every doo…" at bounding box center [674, 207] width 418 height 68
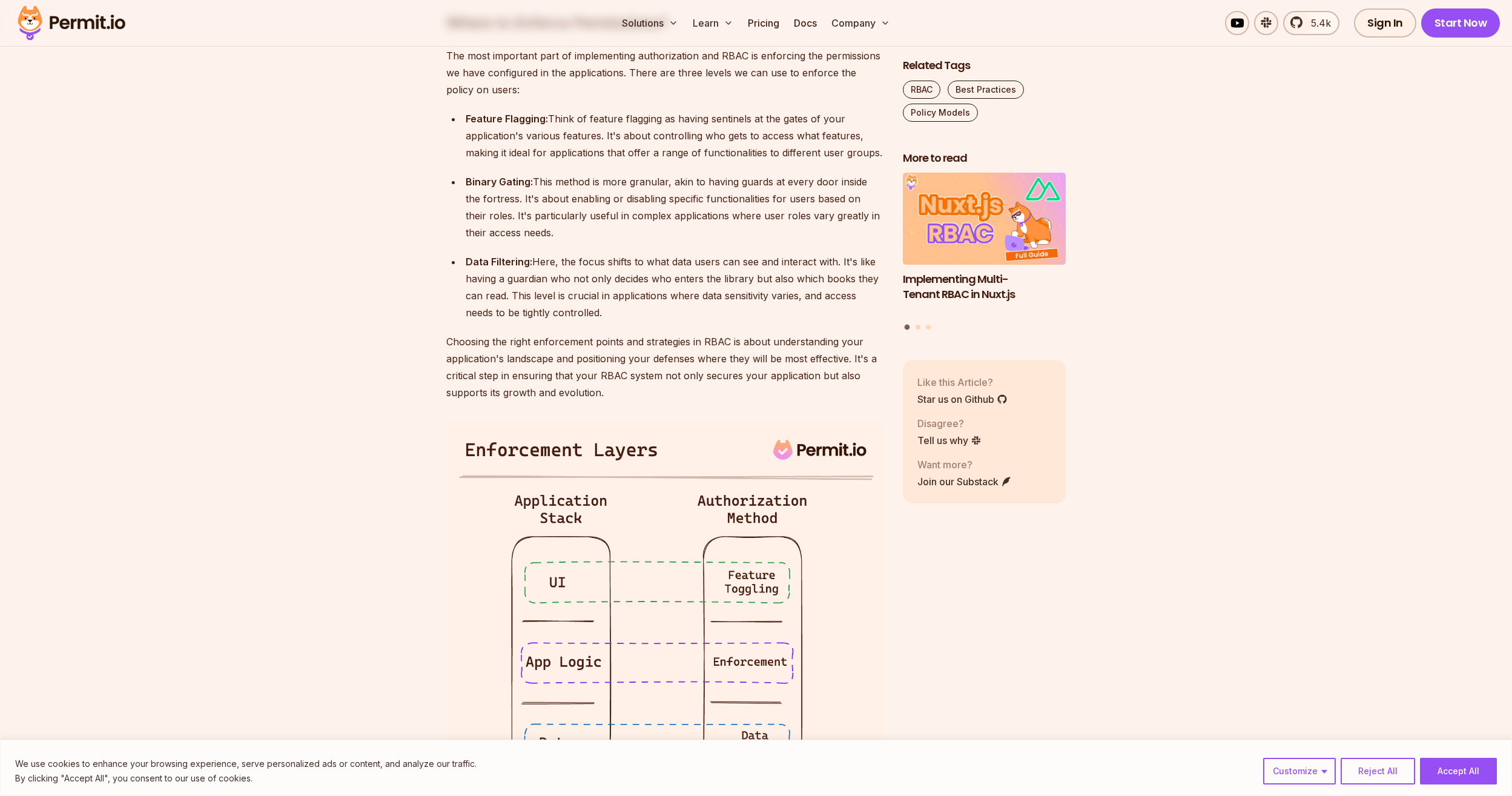
click at [585, 241] on div "Binary Gating: This method is more granular, akin to having guards at every doo…" at bounding box center [674, 207] width 418 height 68
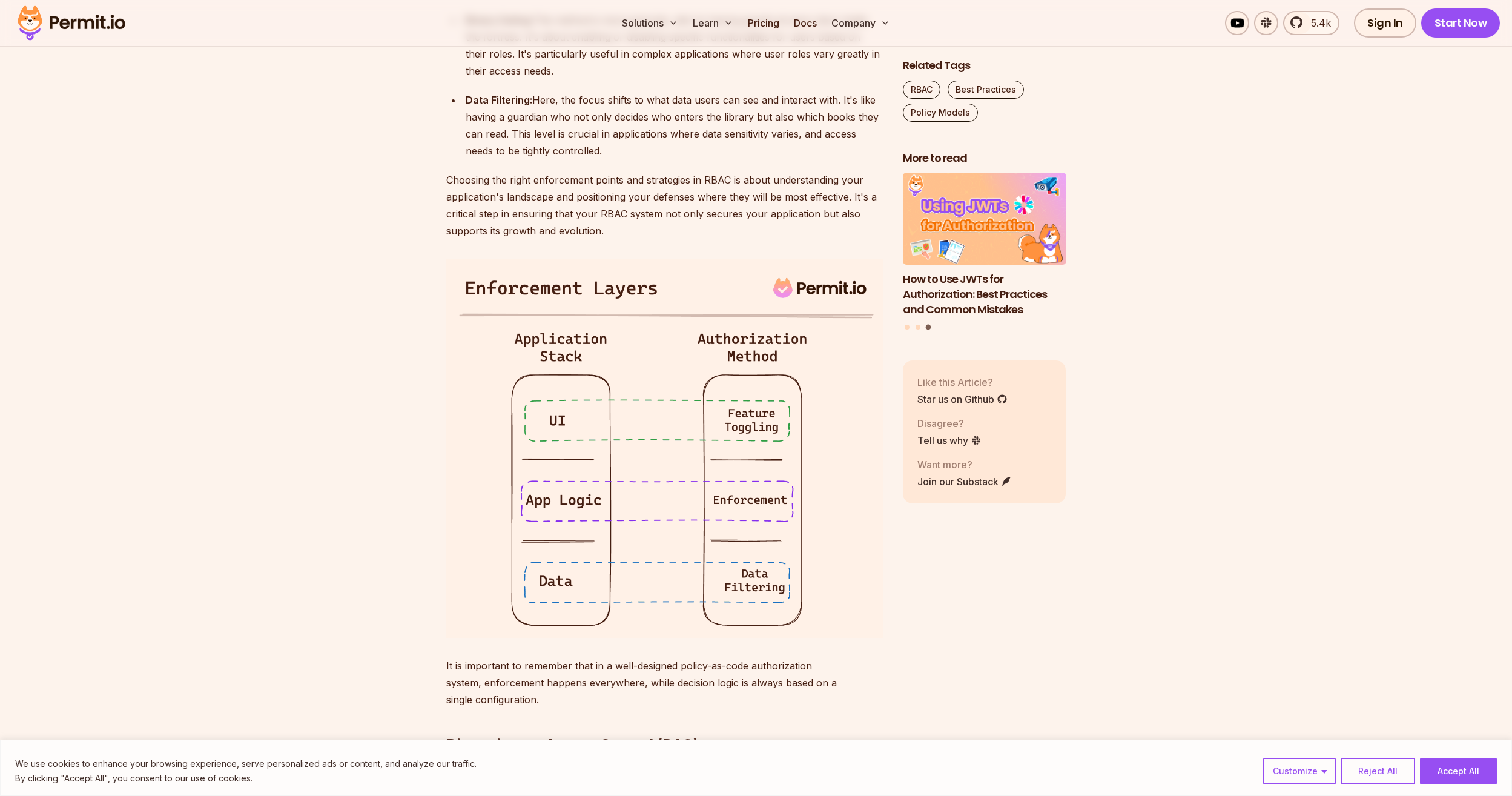
scroll to position [2786, 0]
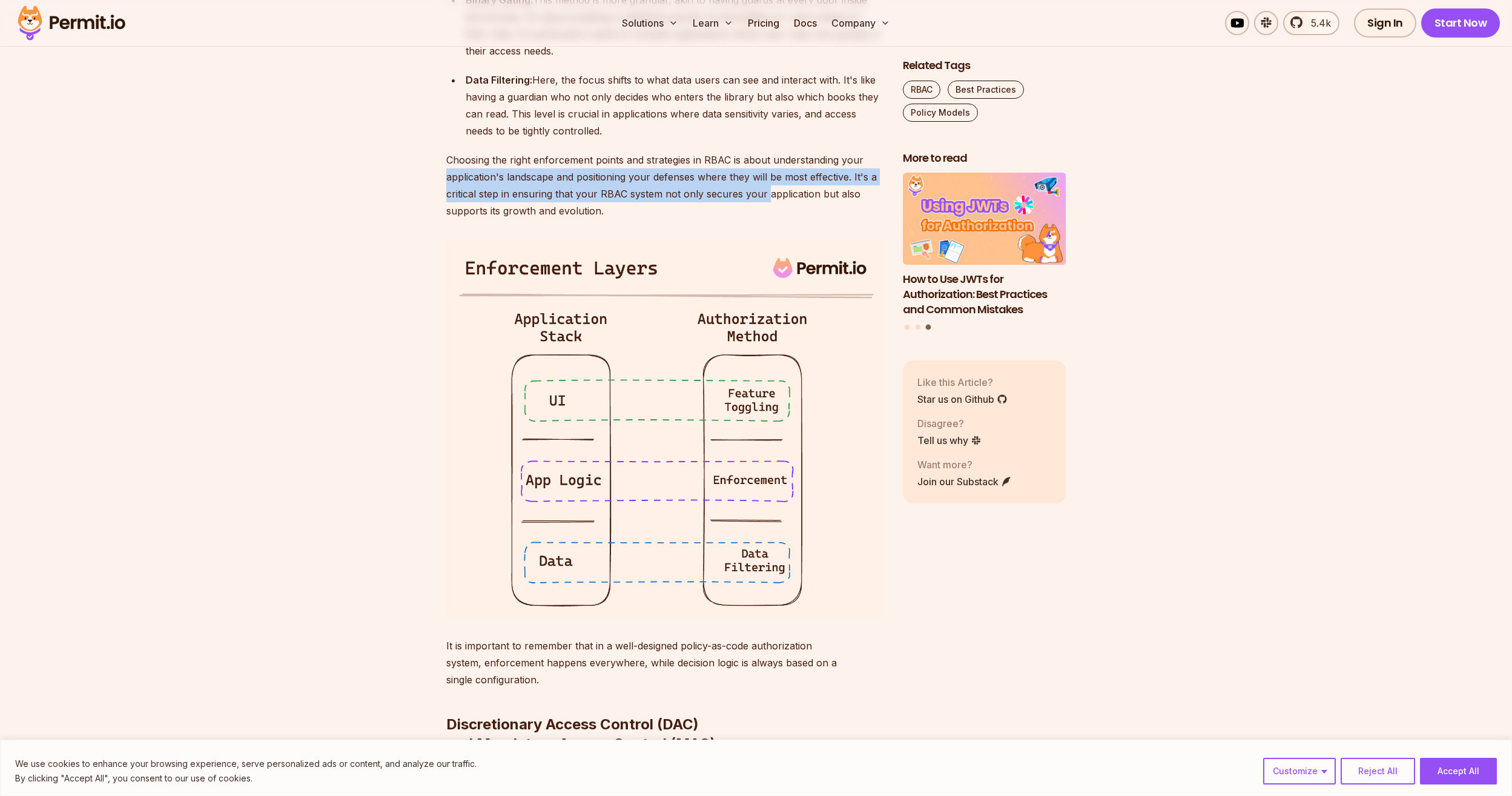
drag, startPoint x: 459, startPoint y: 242, endPoint x: 765, endPoint y: 263, distance: 306.7
click at [765, 219] on p "Choosing the right enforcement points and strategies in RBAC is about understan…" at bounding box center [665, 185] width 437 height 68
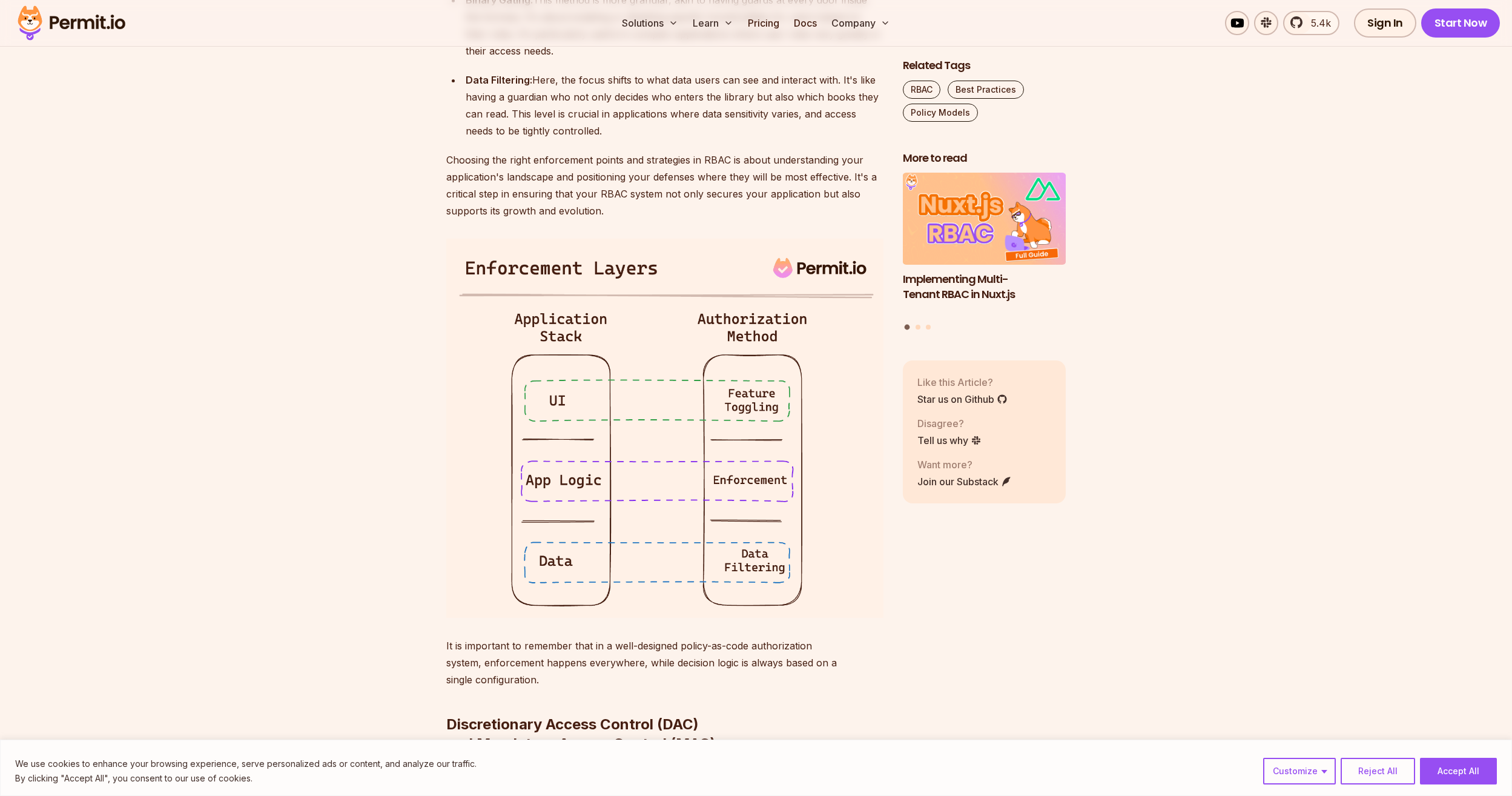
drag, startPoint x: 765, startPoint y: 263, endPoint x: 672, endPoint y: 277, distance: 94.0
click at [672, 219] on p "Choosing the right enforcement points and strategies in RBAC is about understan…" at bounding box center [665, 185] width 437 height 68
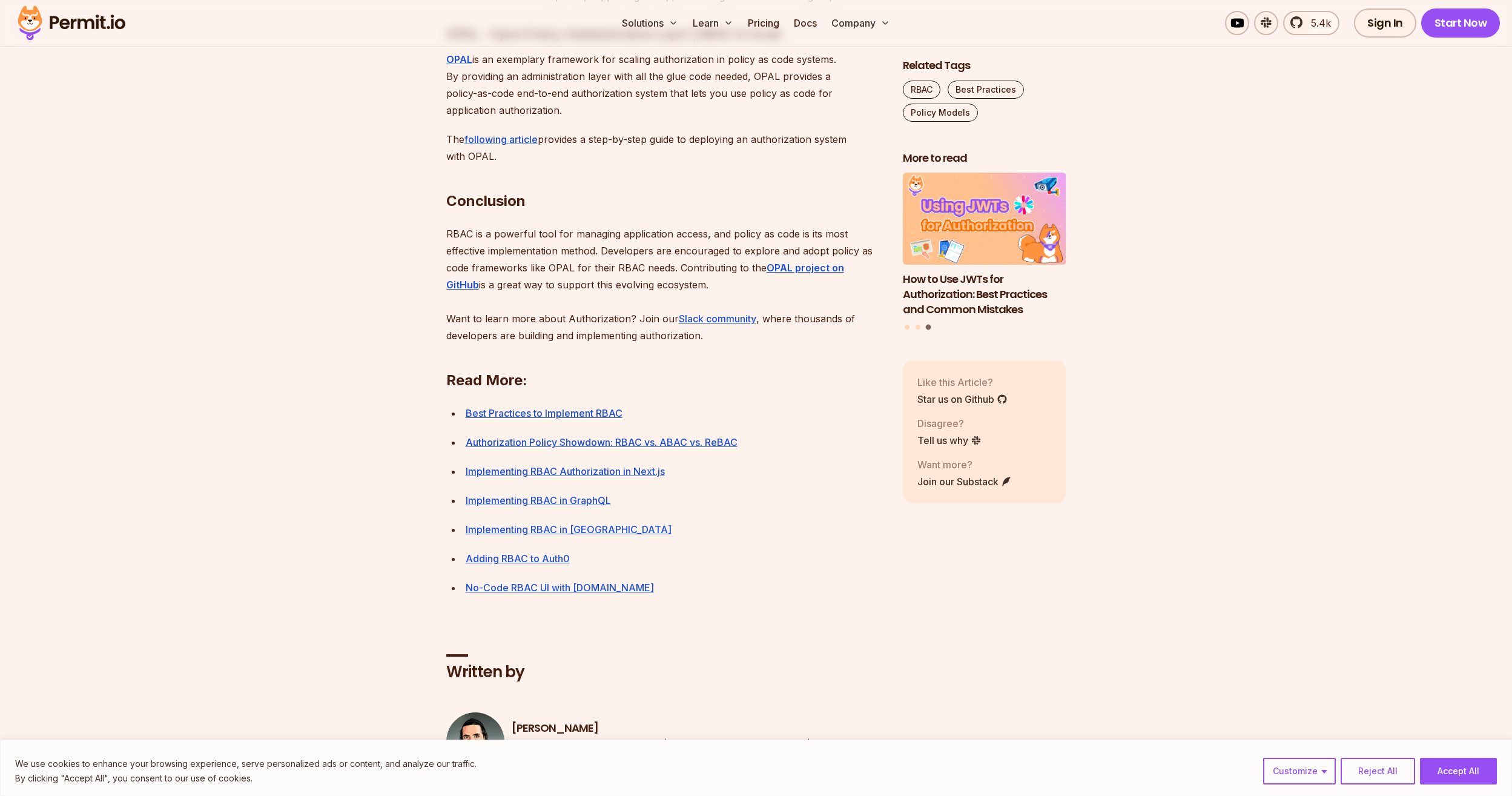
scroll to position [4179, 0]
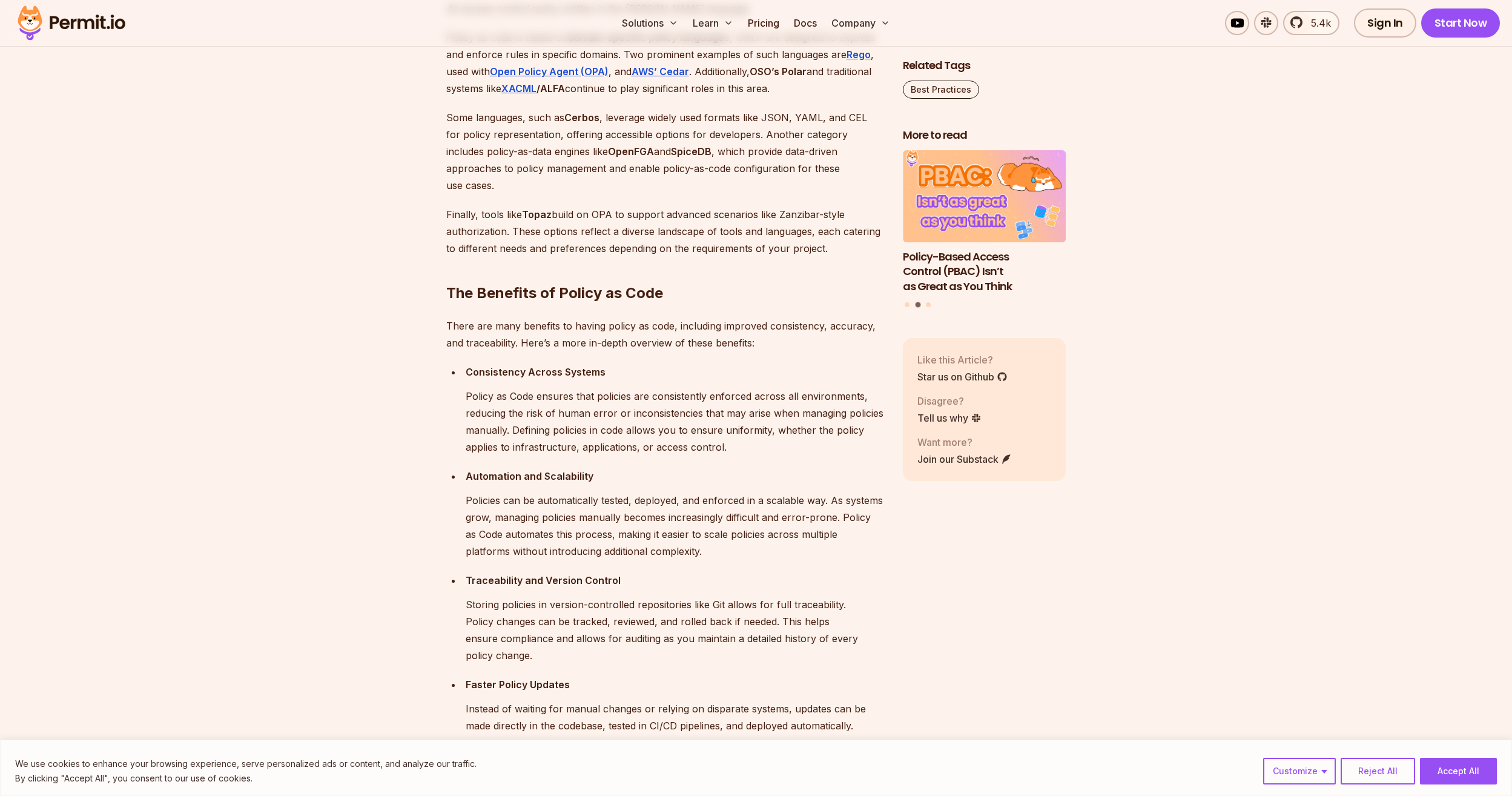
scroll to position [1211, 0]
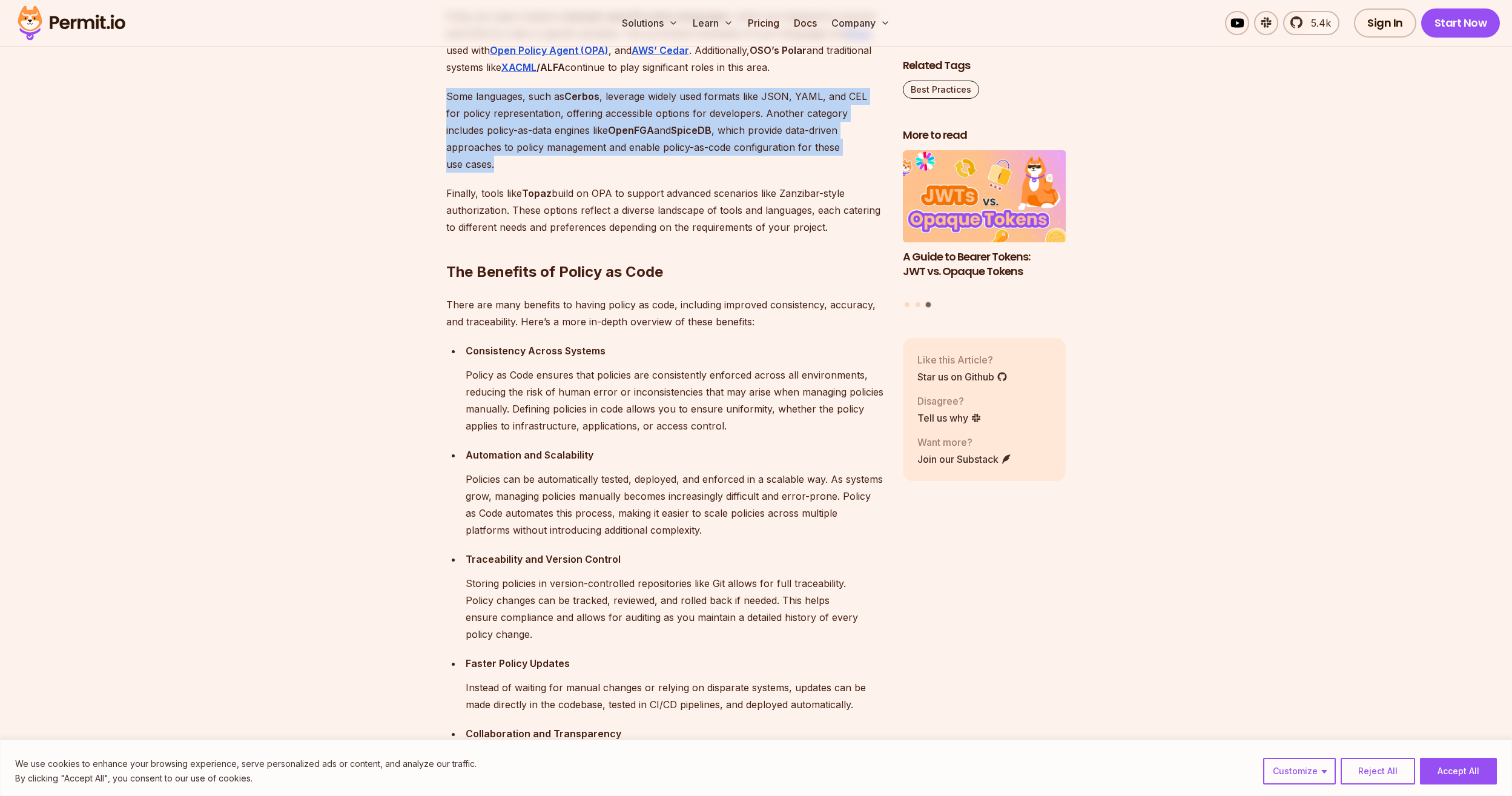
drag, startPoint x: 444, startPoint y: 173, endPoint x: 831, endPoint y: 222, distance: 390.1
click at [831, 172] on p "Some languages, such as Cerbos , leverage widely used formats like JSON, YAML, …" at bounding box center [665, 131] width 437 height 85
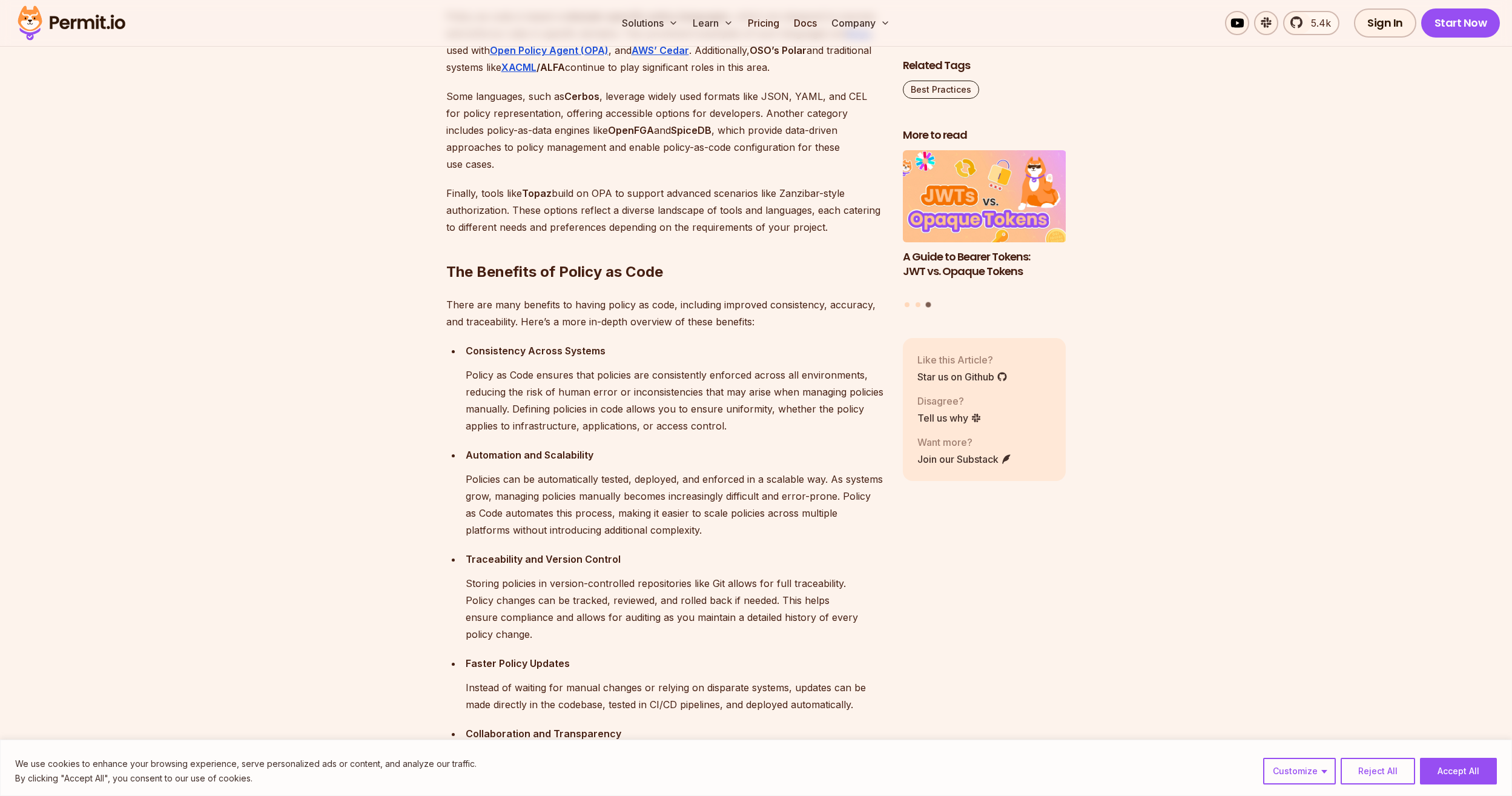
scroll to position [1272, 0]
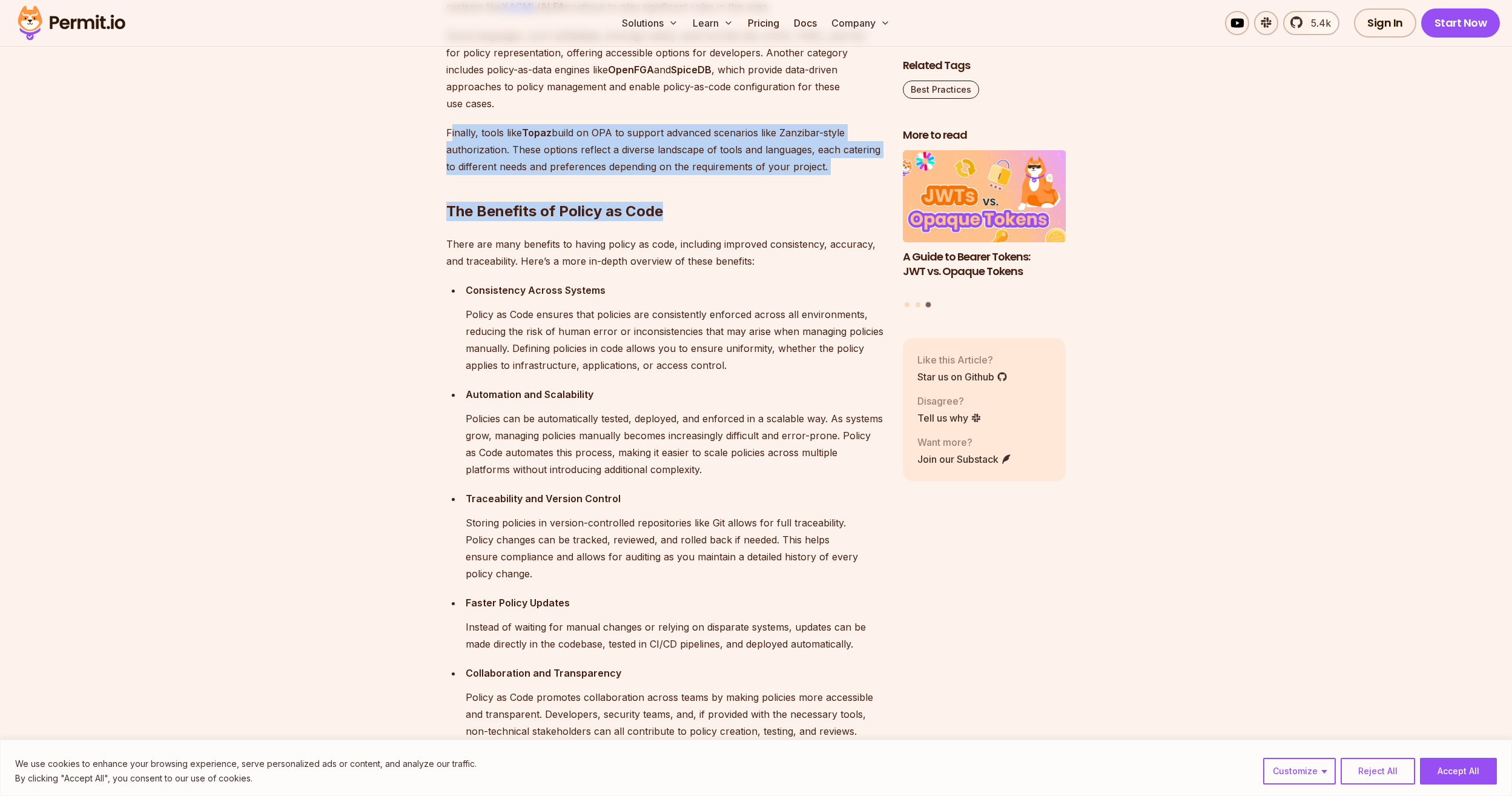
drag, startPoint x: 450, startPoint y: 200, endPoint x: 815, endPoint y: 240, distance: 367.2
drag, startPoint x: 815, startPoint y: 240, endPoint x: 774, endPoint y: 252, distance: 42.7
click at [774, 221] on h2 "The Benefits of Policy as Code" at bounding box center [665, 187] width 437 height 68
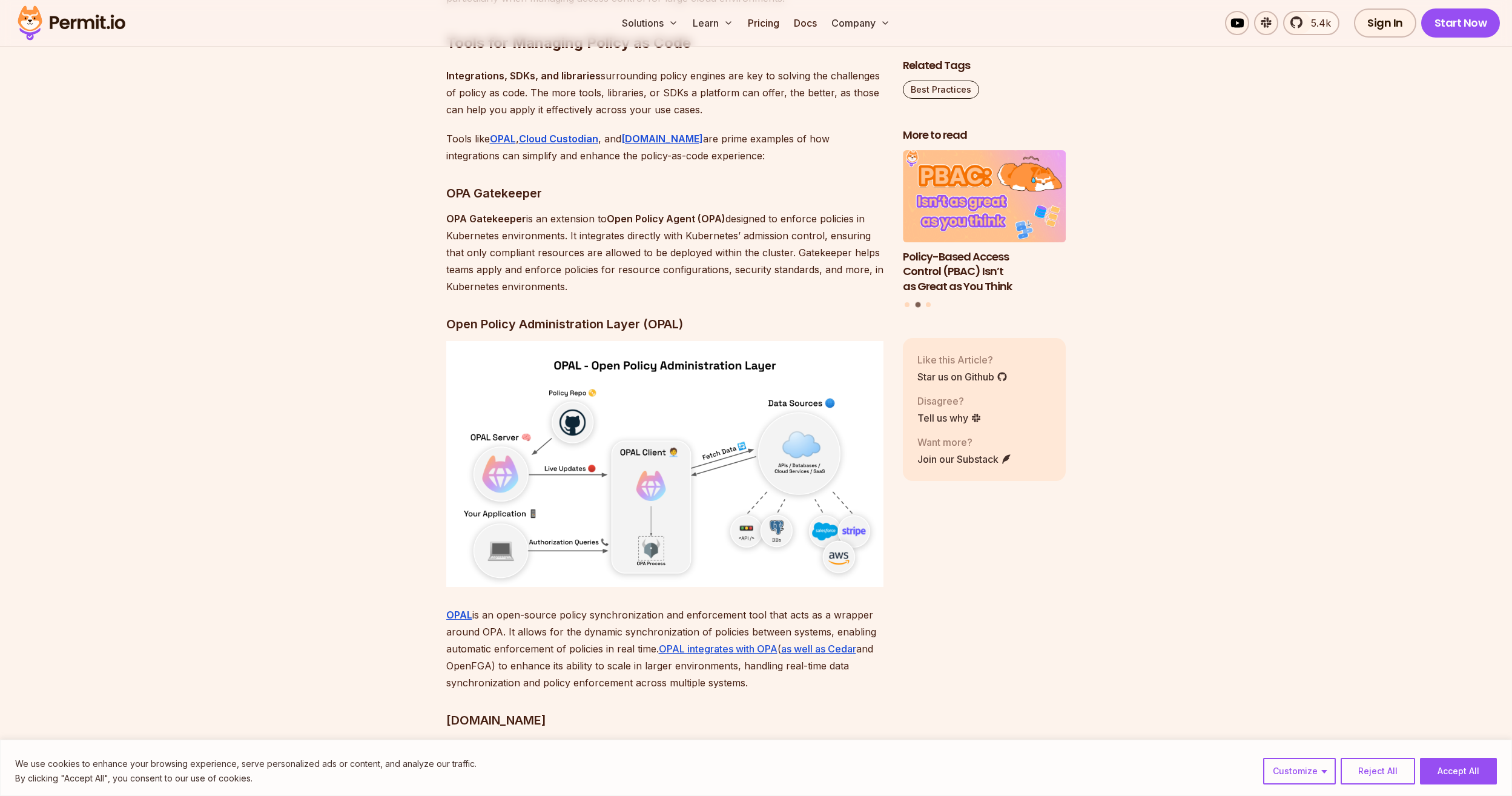
scroll to position [2967, 0]
